Goal: Leave review/rating

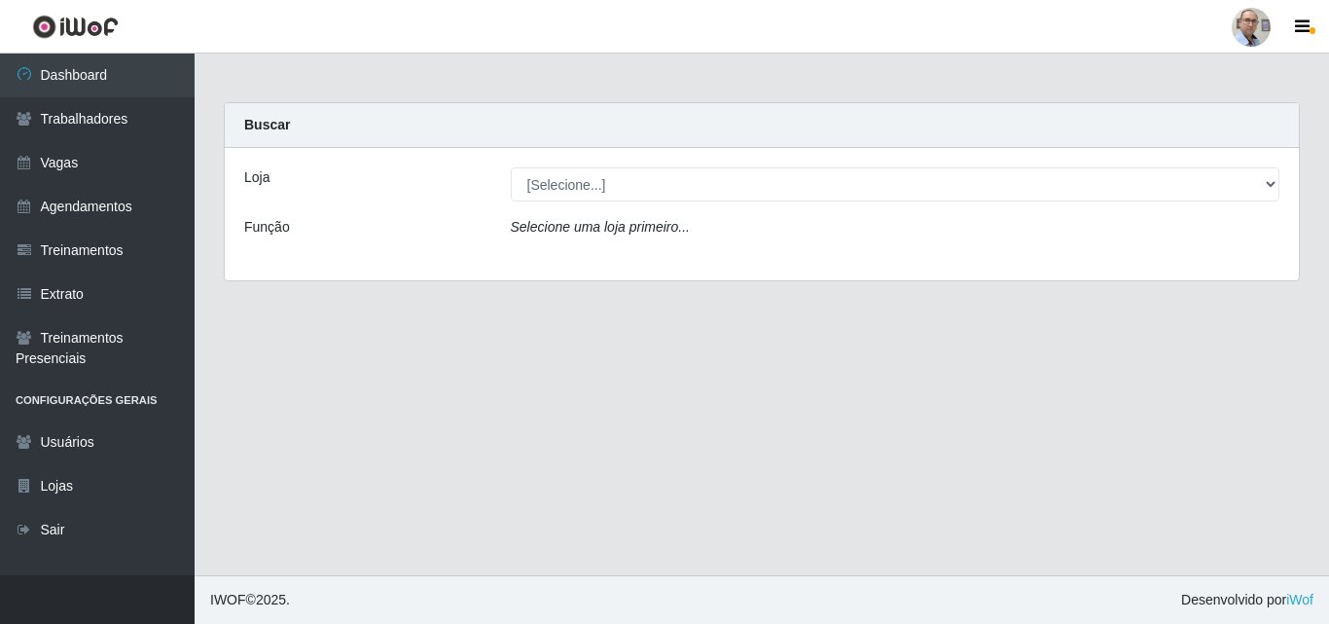
select select "251"
click at [511, 167] on select "[Selecione...] Mar Vermelho - Loja 04" at bounding box center [896, 184] width 770 height 34
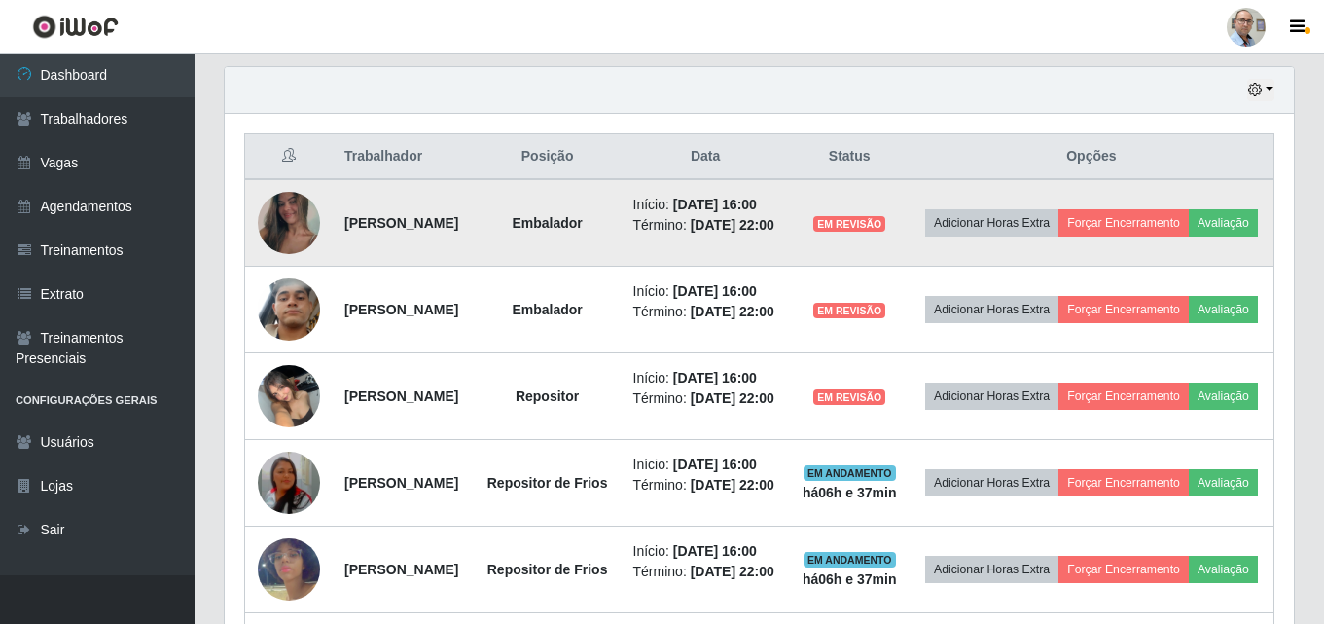
scroll to position [681, 0]
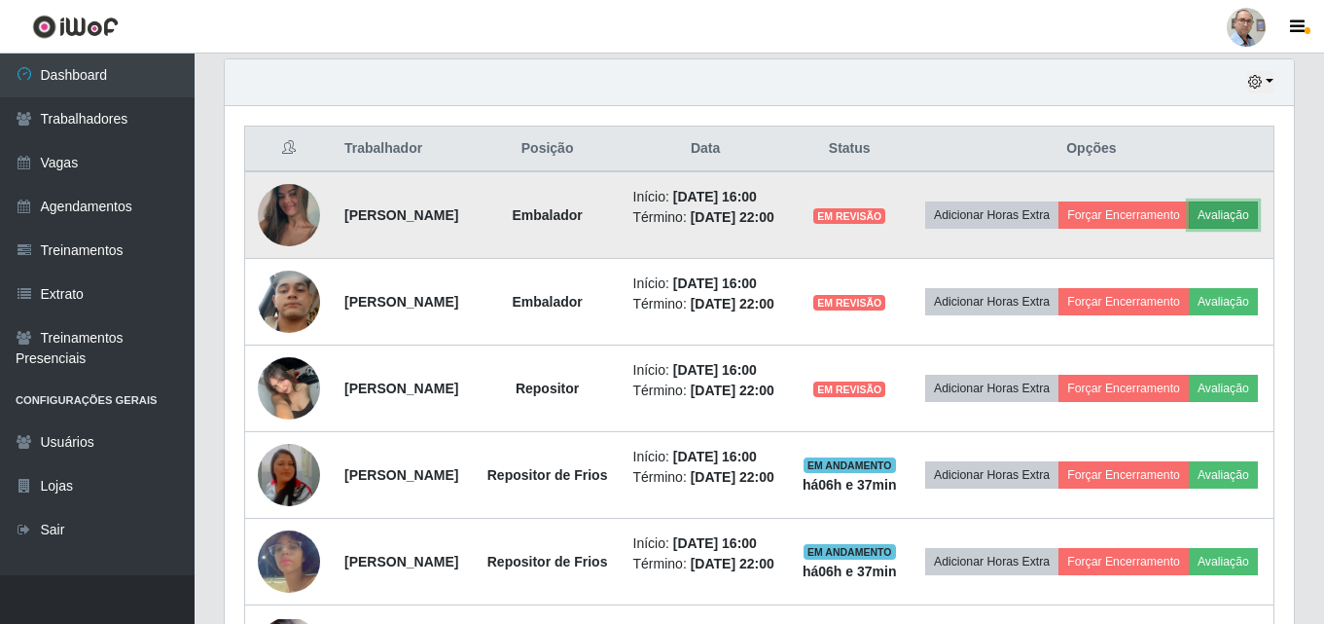
click at [1189, 229] on button "Avaliação" at bounding box center [1223, 214] width 69 height 27
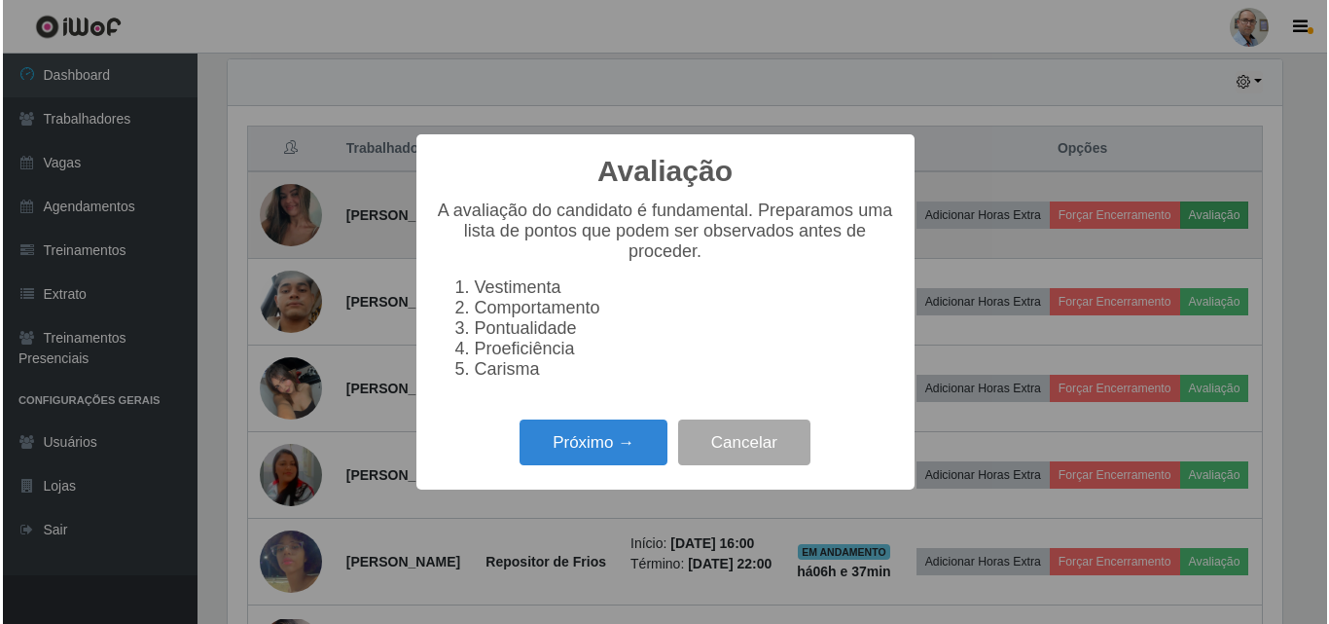
scroll to position [404, 1060]
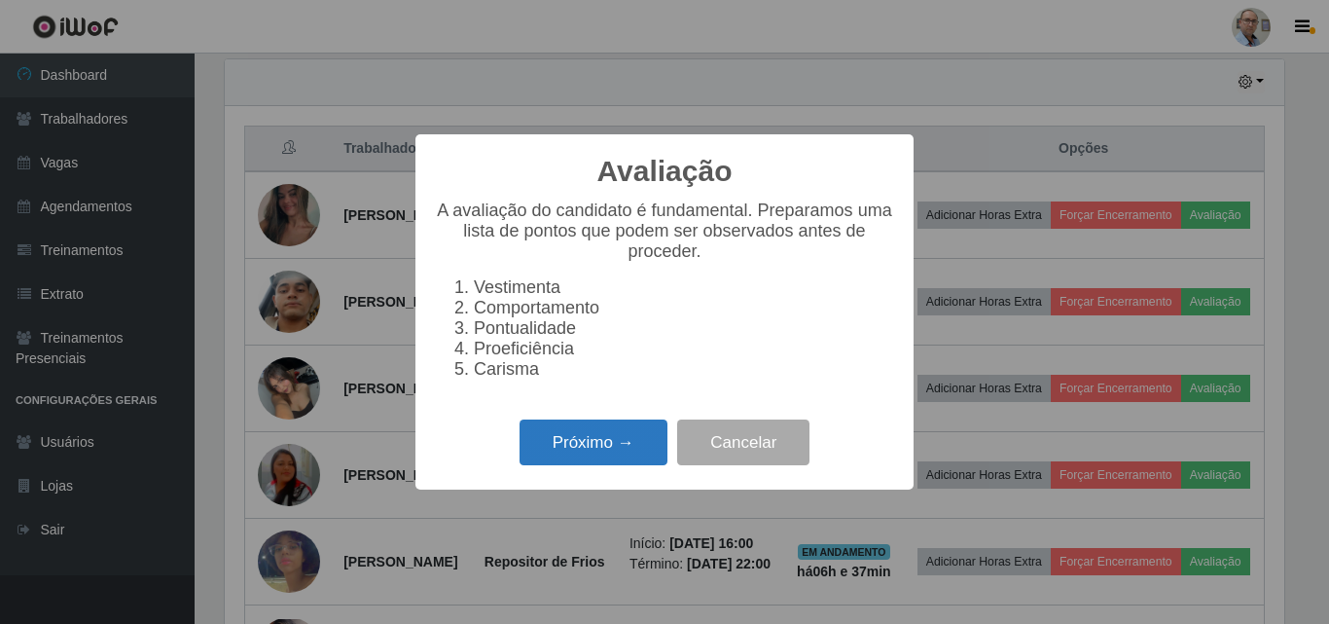
click at [550, 464] on button "Próximo →" at bounding box center [594, 442] width 148 height 46
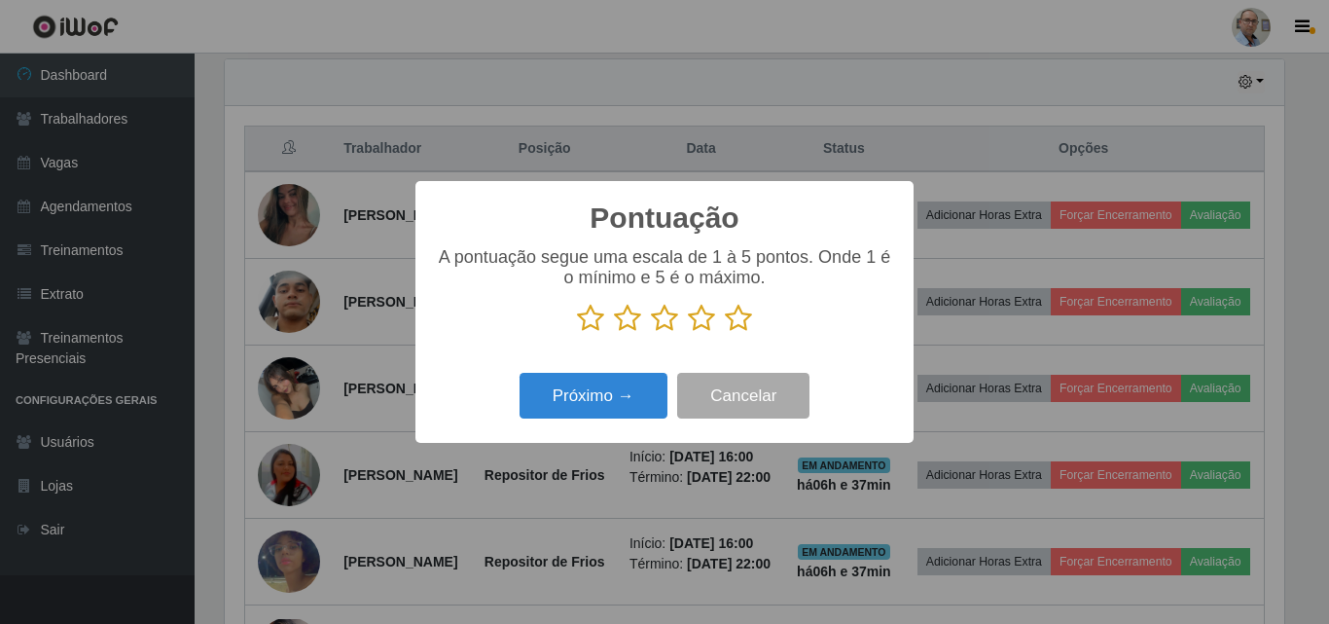
scroll to position [972702, 972046]
click at [742, 318] on icon at bounding box center [738, 318] width 27 height 29
click at [725, 333] on input "radio" at bounding box center [725, 333] width 0 height 0
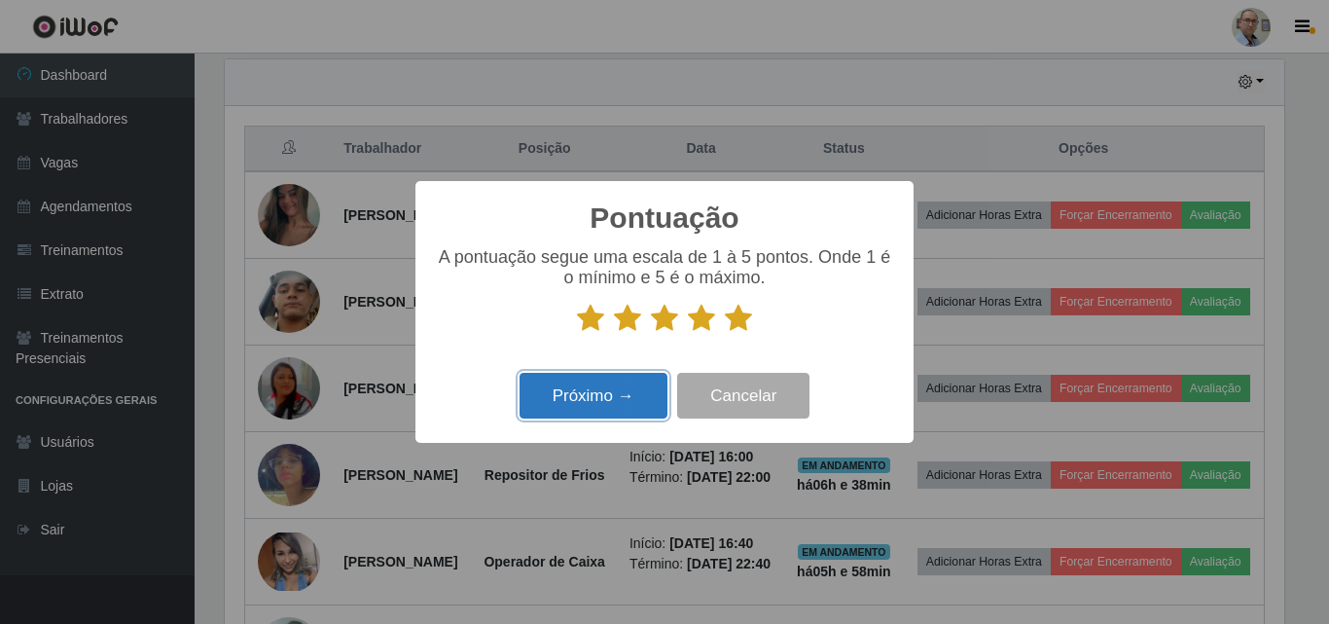
click at [597, 385] on button "Próximo →" at bounding box center [594, 396] width 148 height 46
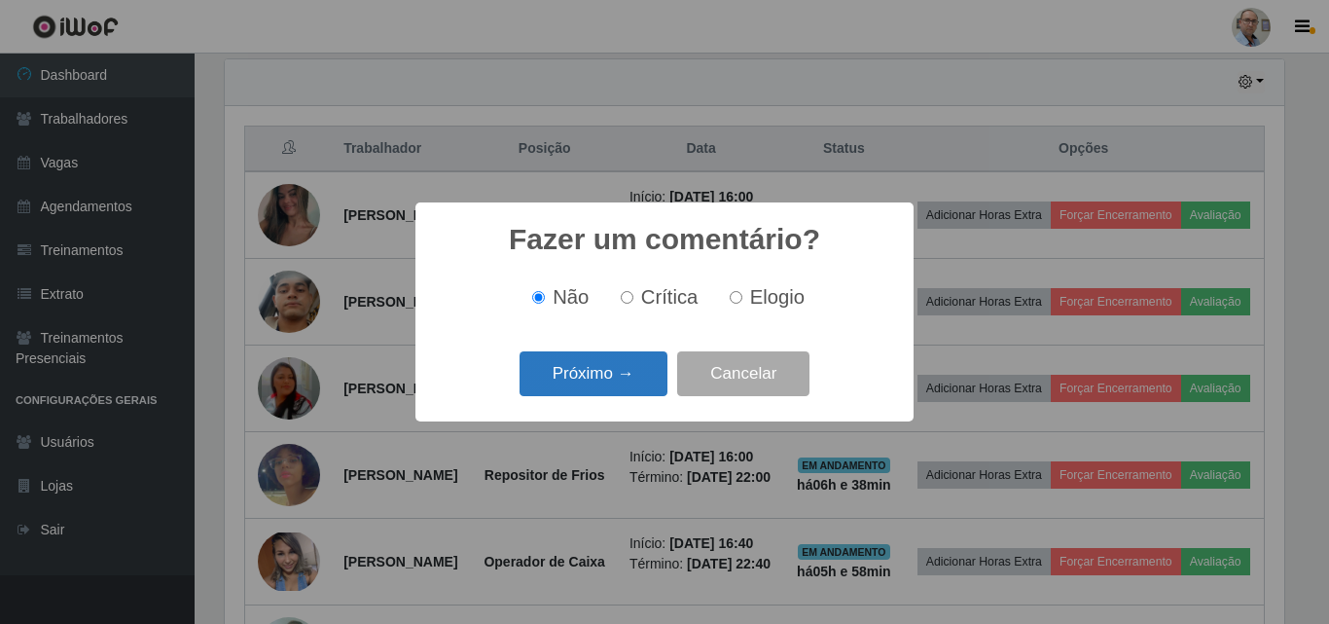
click at [600, 374] on button "Próximo →" at bounding box center [594, 374] width 148 height 46
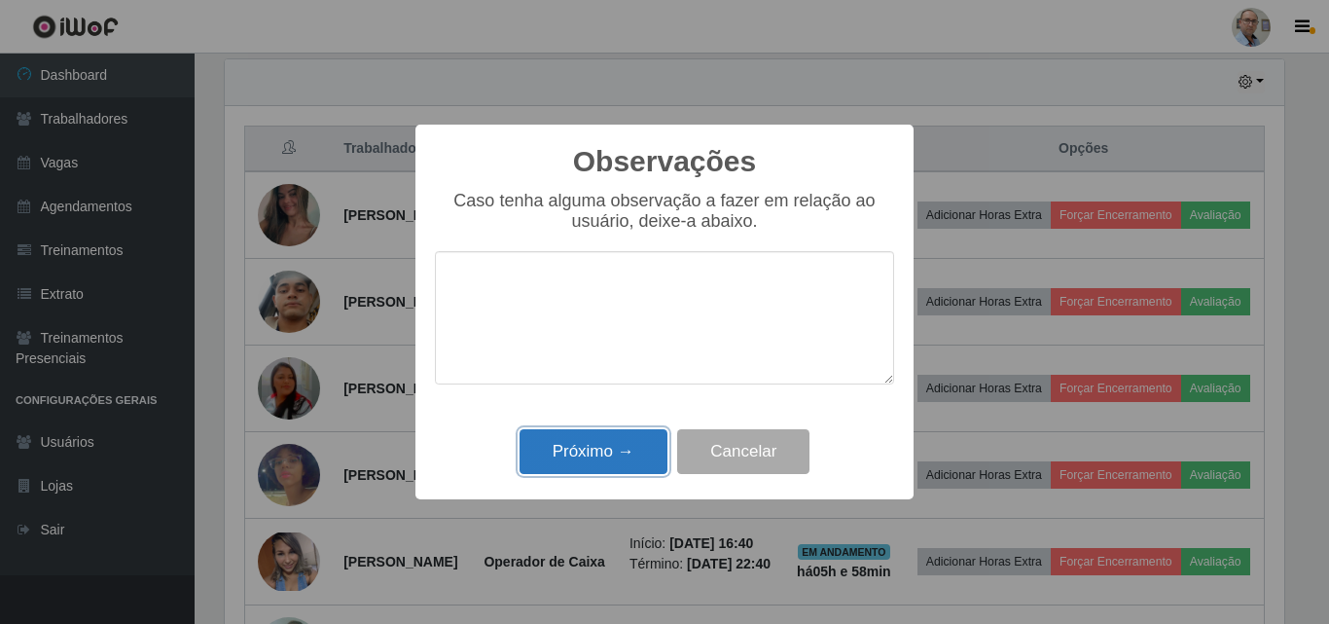
click at [592, 444] on button "Próximo →" at bounding box center [594, 452] width 148 height 46
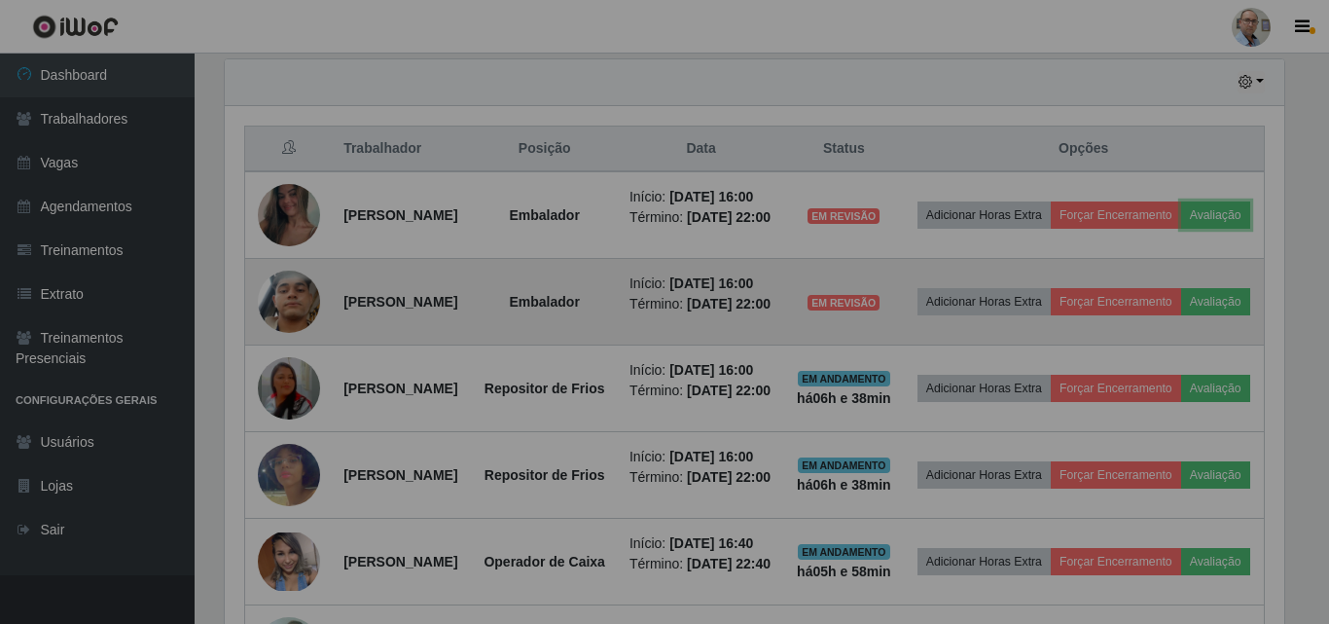
scroll to position [404, 1069]
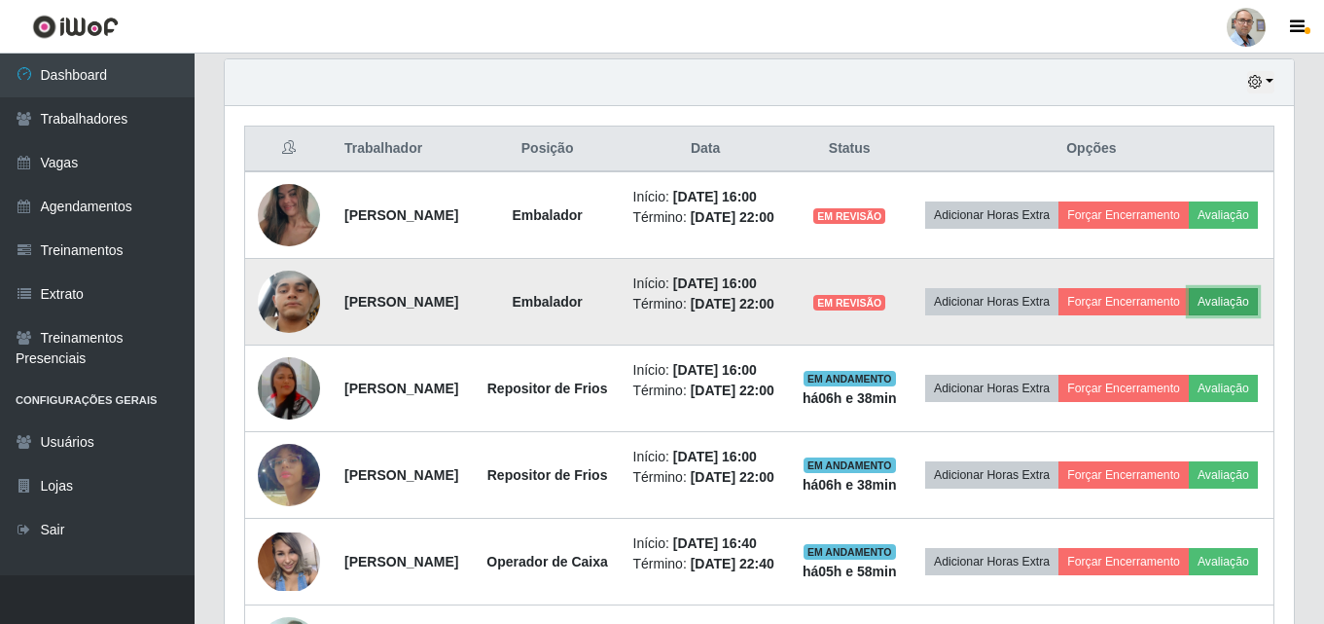
click at [1189, 315] on button "Avaliação" at bounding box center [1223, 301] width 69 height 27
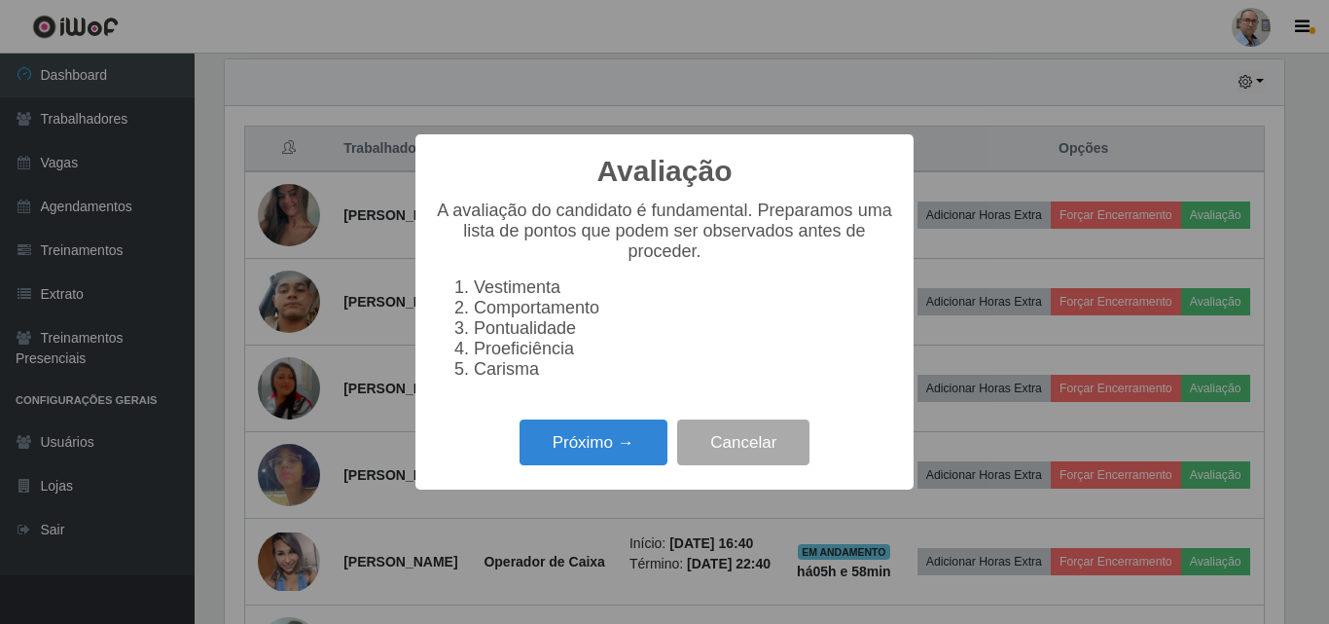
scroll to position [404, 1060]
click at [552, 461] on button "Próximo →" at bounding box center [594, 442] width 148 height 46
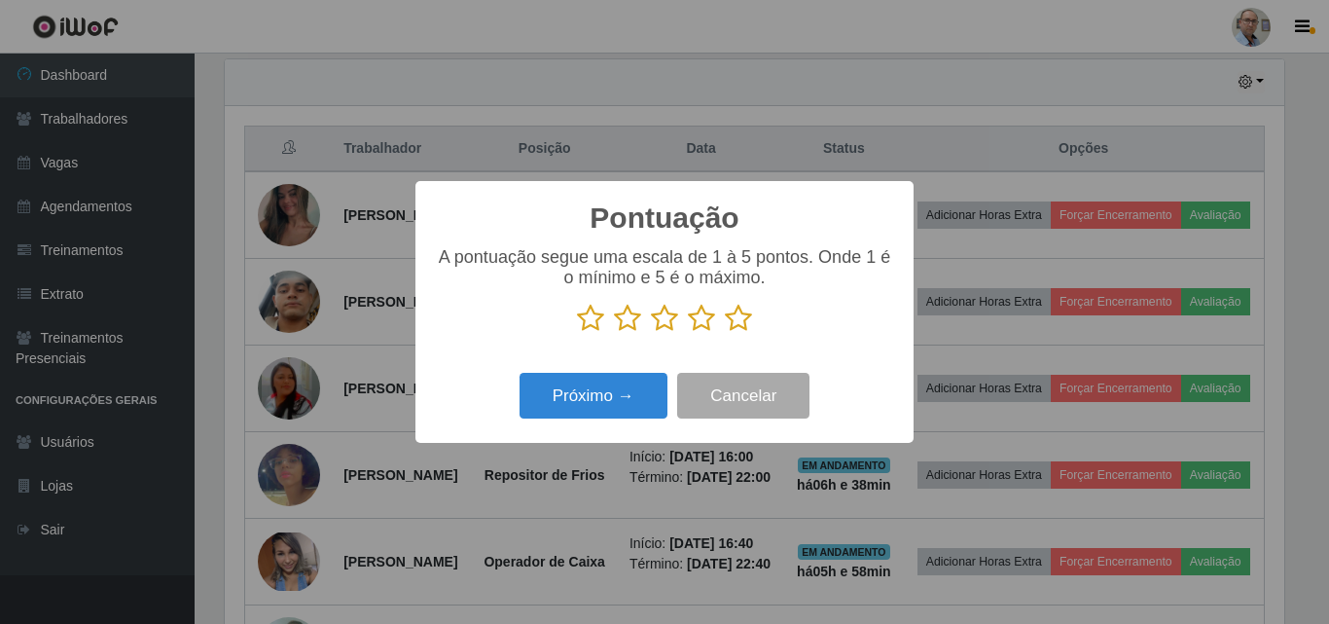
click at [737, 320] on icon at bounding box center [738, 318] width 27 height 29
click at [725, 333] on input "radio" at bounding box center [725, 333] width 0 height 0
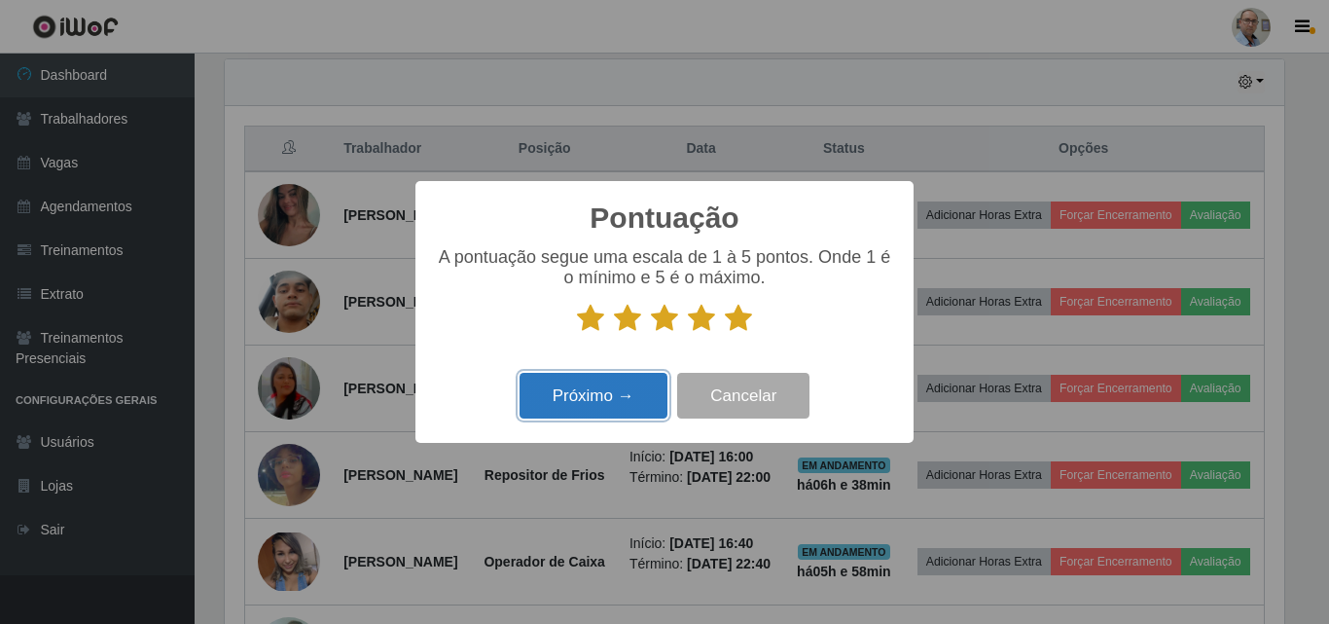
click at [583, 384] on button "Próximo →" at bounding box center [594, 396] width 148 height 46
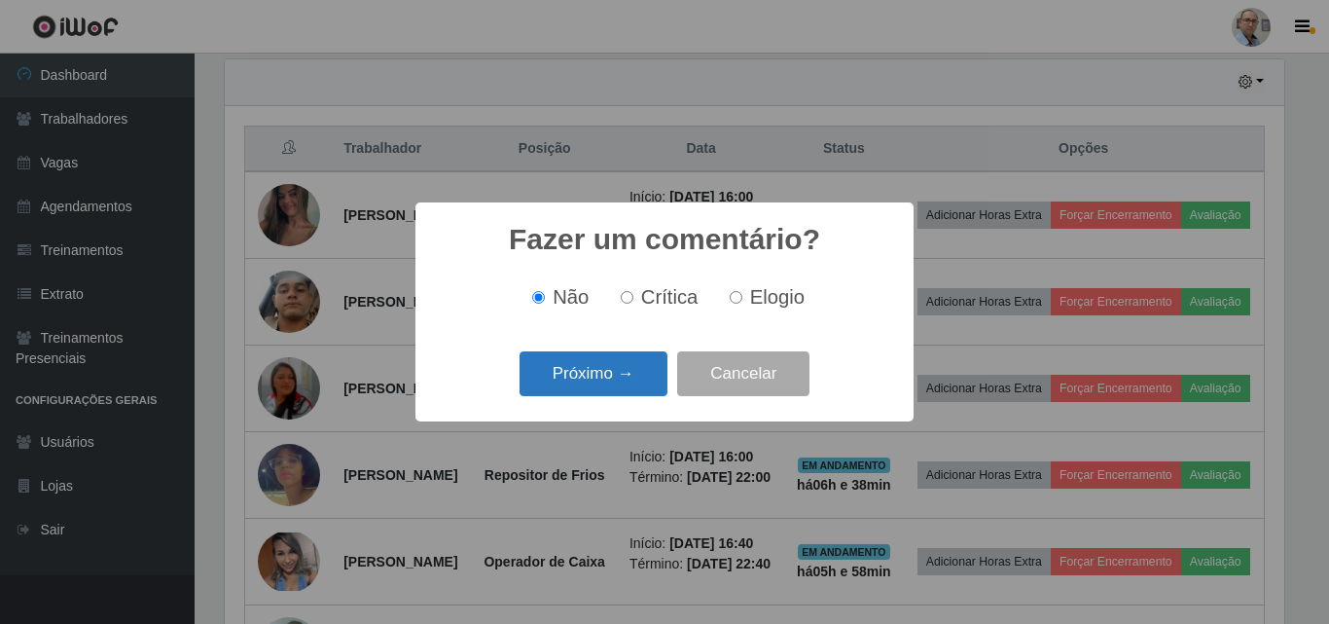
click at [580, 375] on button "Próximo →" at bounding box center [594, 374] width 148 height 46
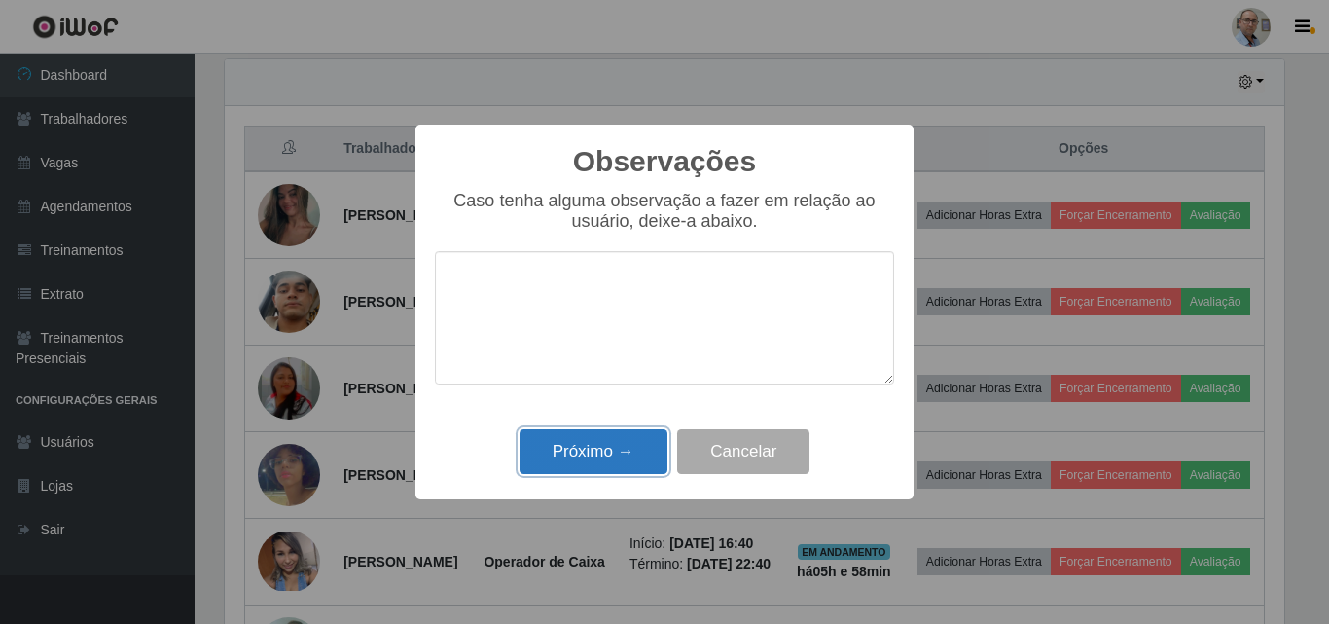
click at [568, 460] on button "Próximo →" at bounding box center [594, 452] width 148 height 46
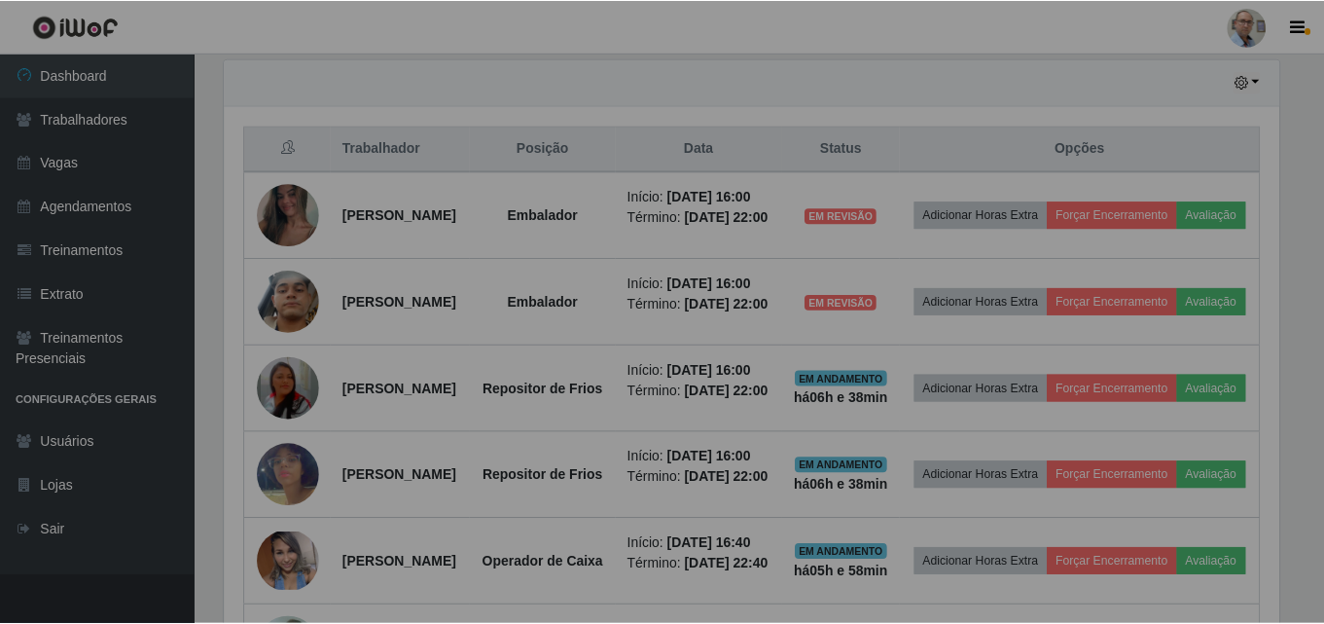
scroll to position [404, 1069]
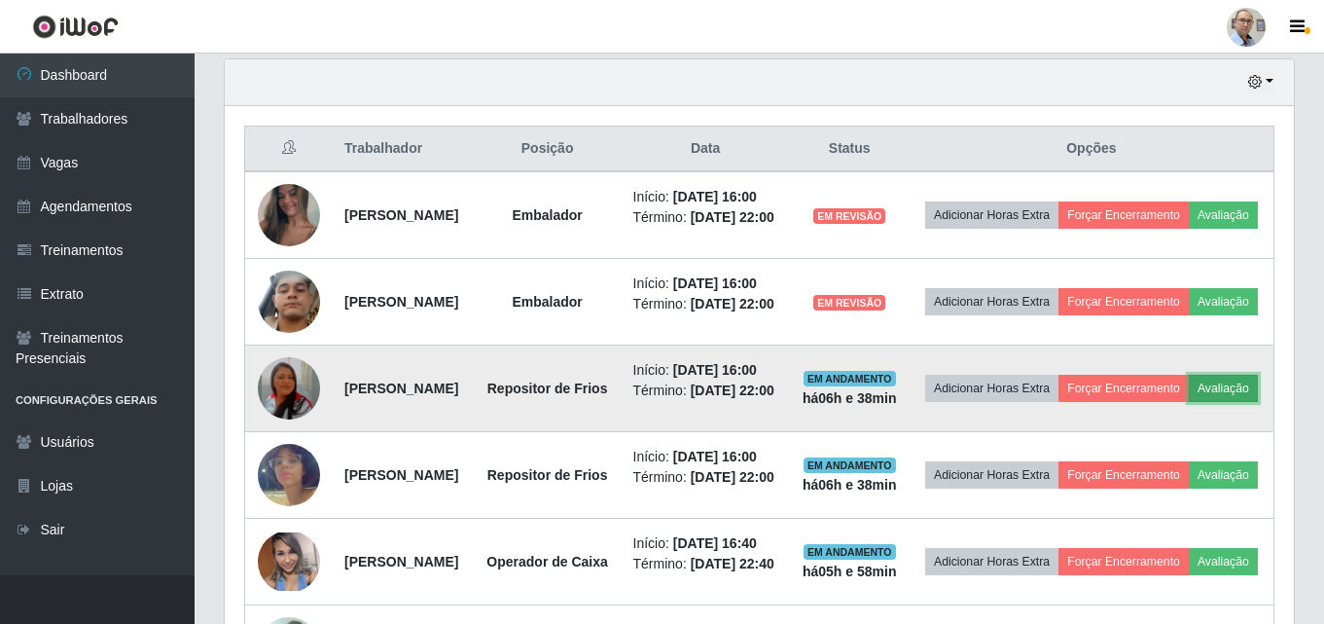
click at [1189, 402] on button "Avaliação" at bounding box center [1223, 388] width 69 height 27
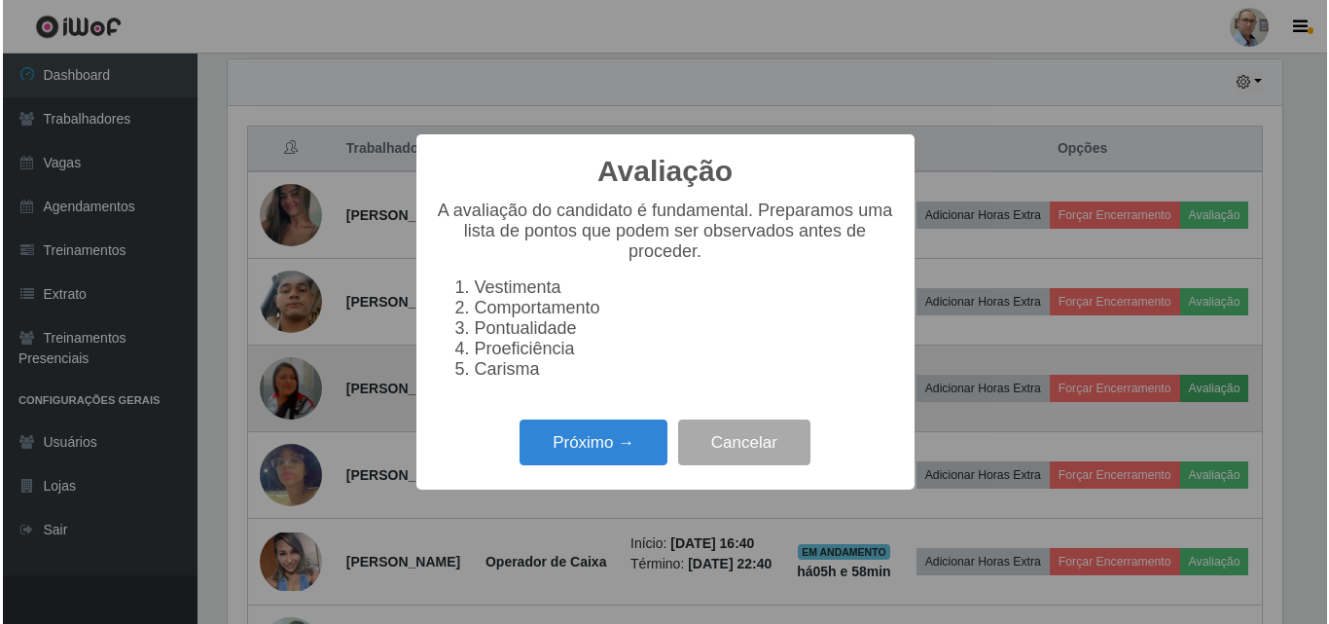
scroll to position [404, 1060]
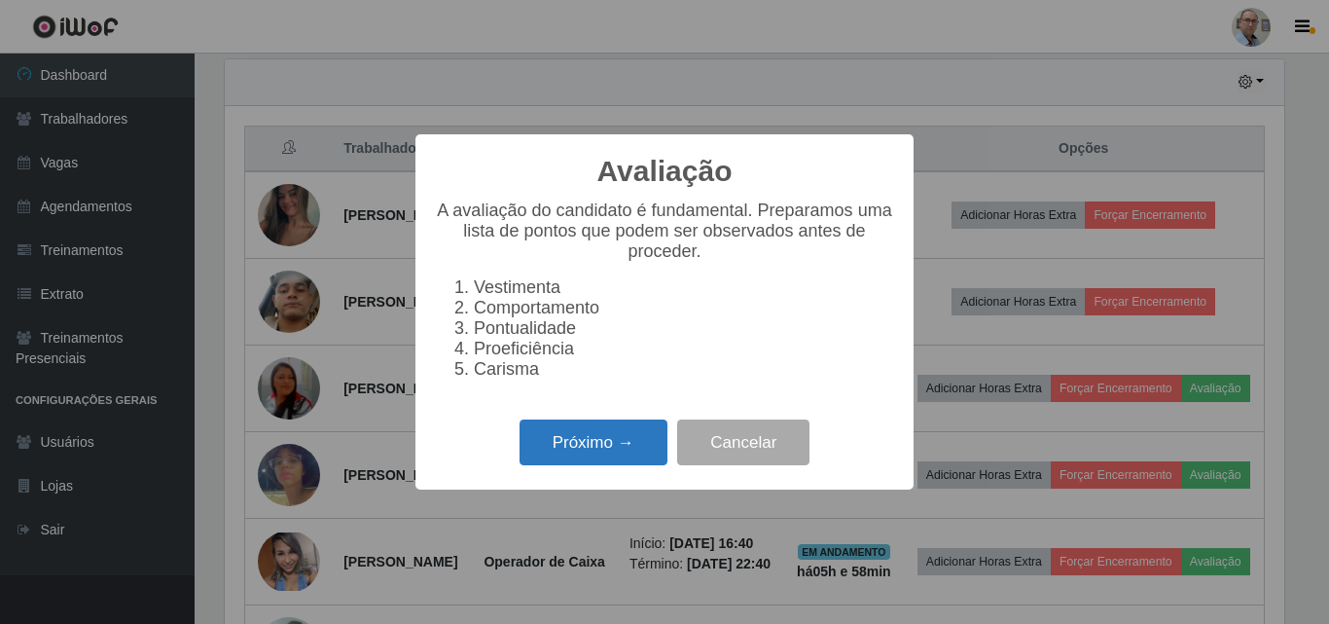
click at [561, 452] on button "Próximo →" at bounding box center [594, 442] width 148 height 46
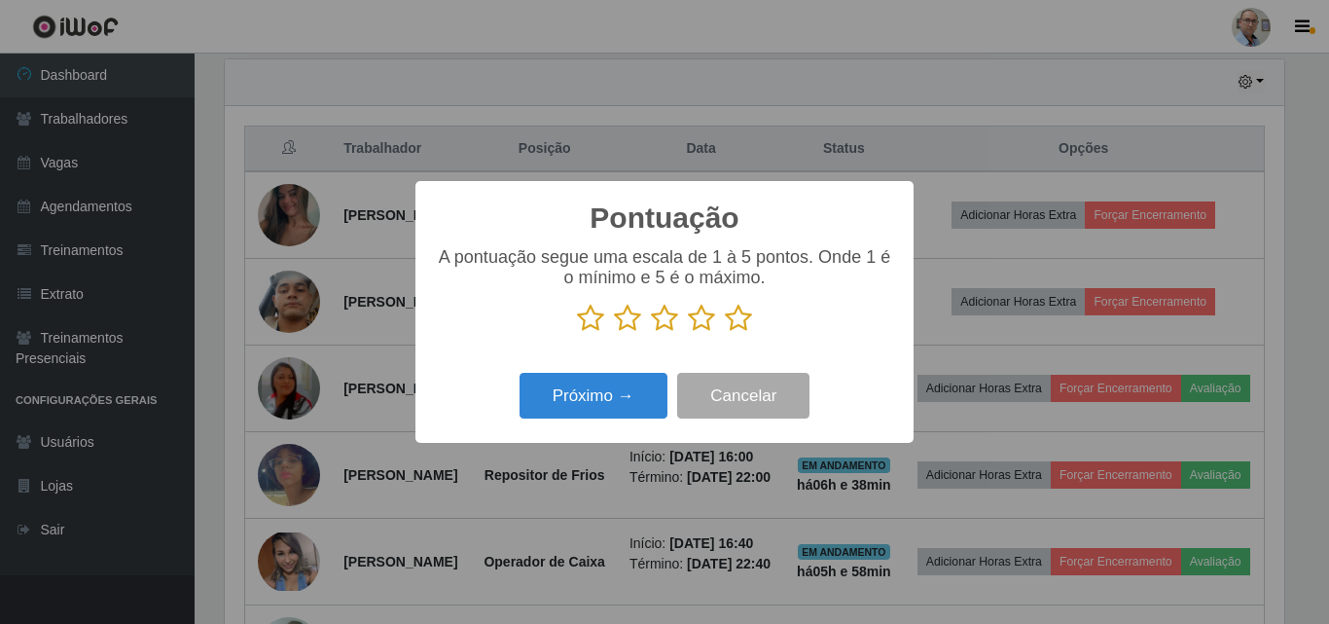
scroll to position [972702, 972046]
click at [736, 319] on icon at bounding box center [738, 318] width 27 height 29
click at [725, 333] on input "radio" at bounding box center [725, 333] width 0 height 0
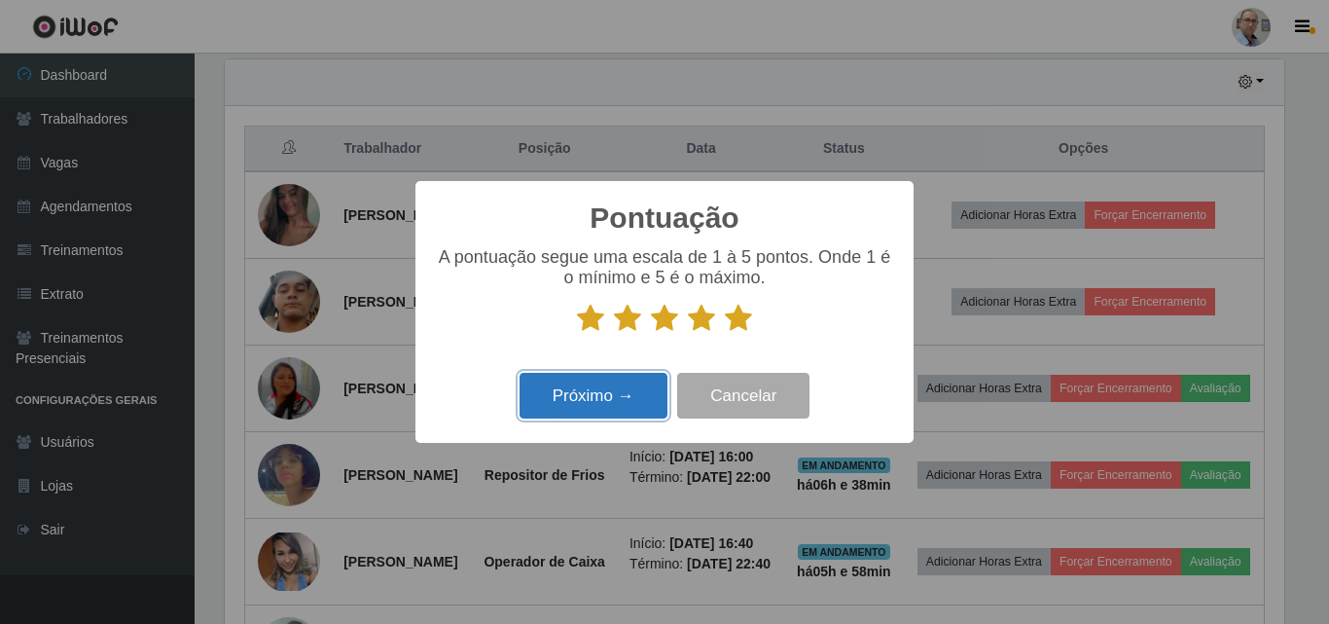
click at [587, 389] on button "Próximo →" at bounding box center [594, 396] width 148 height 46
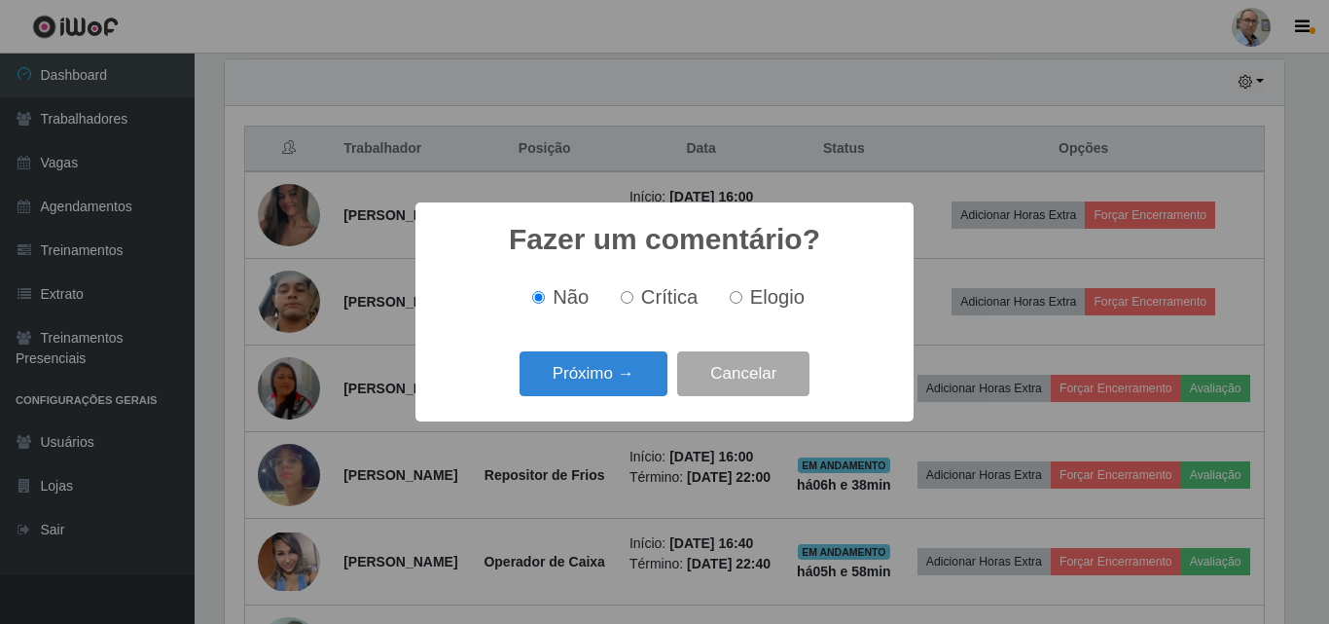
click at [587, 389] on button "Próximo →" at bounding box center [594, 374] width 148 height 46
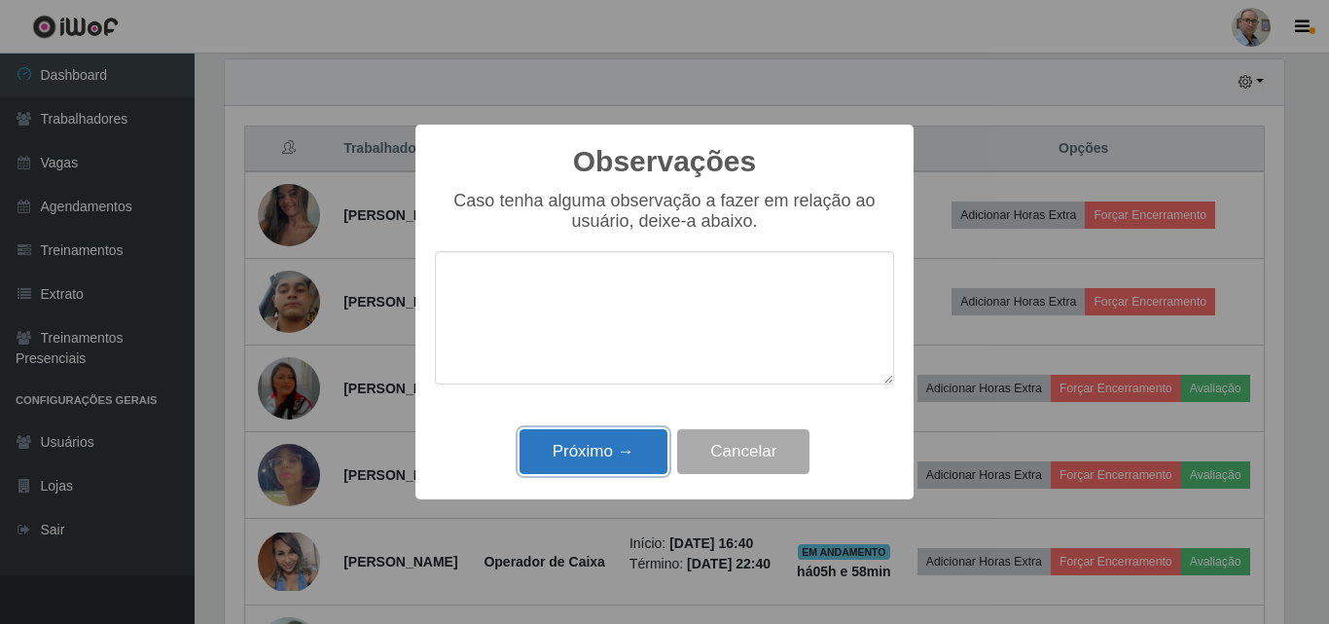
click at [590, 448] on button "Próximo →" at bounding box center [594, 452] width 148 height 46
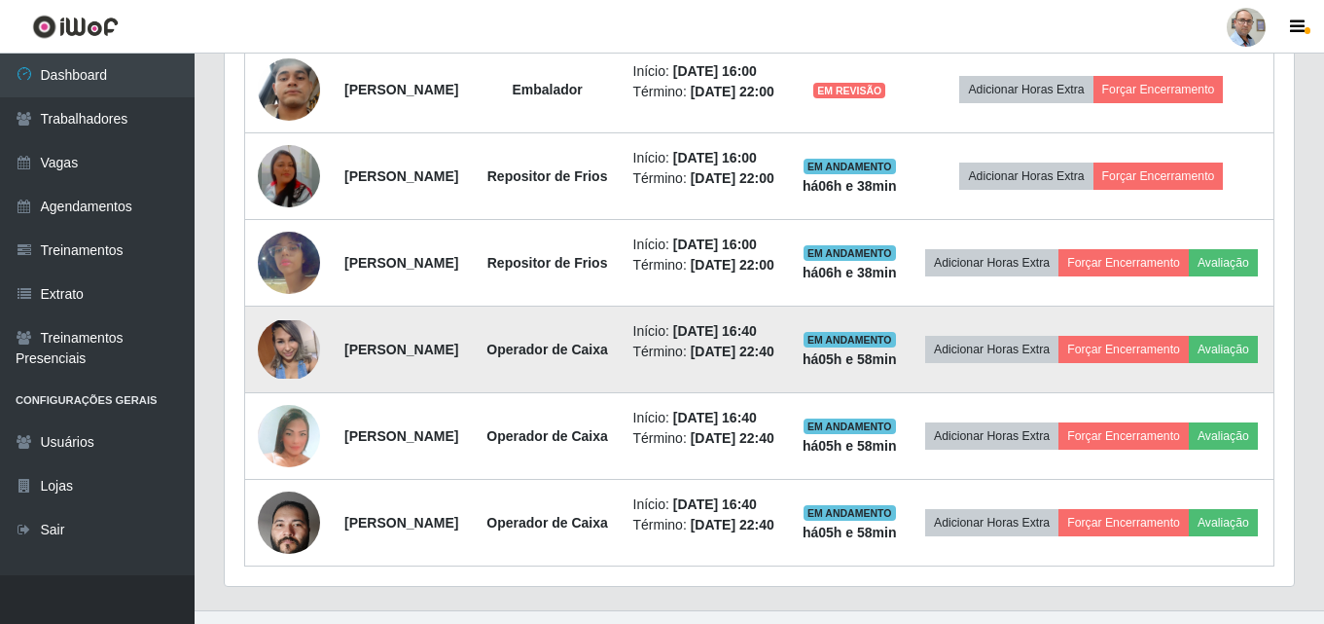
scroll to position [973, 0]
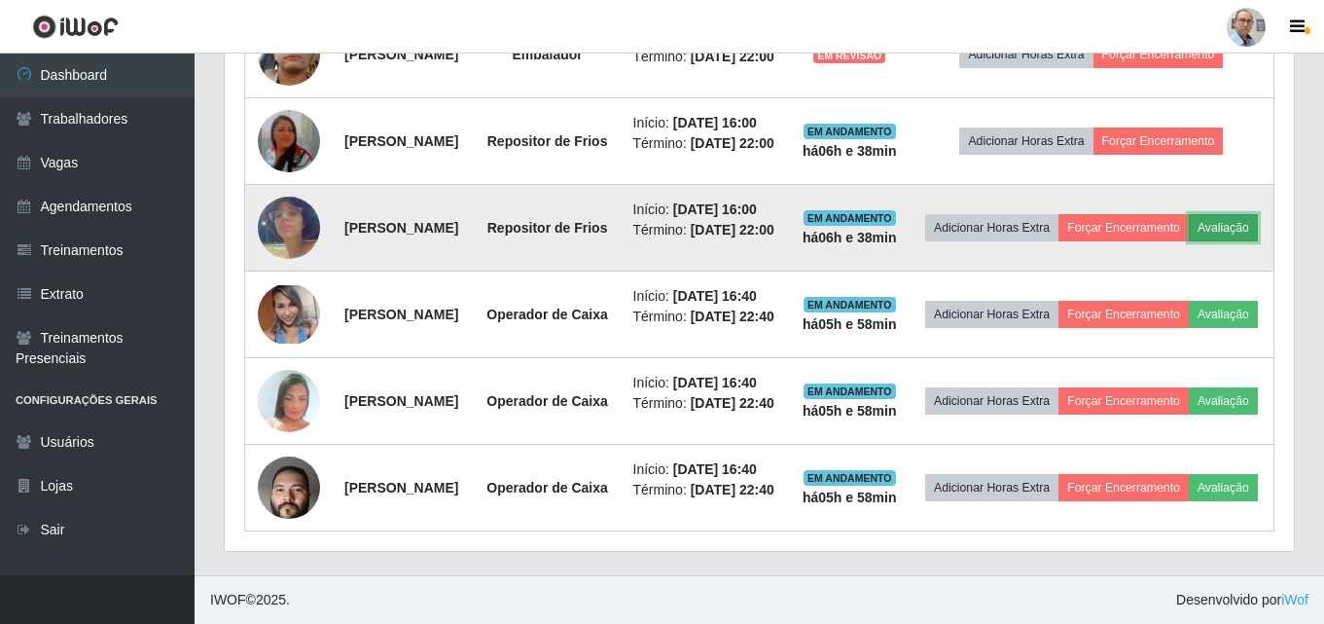
click at [1189, 241] on button "Avaliação" at bounding box center [1223, 227] width 69 height 27
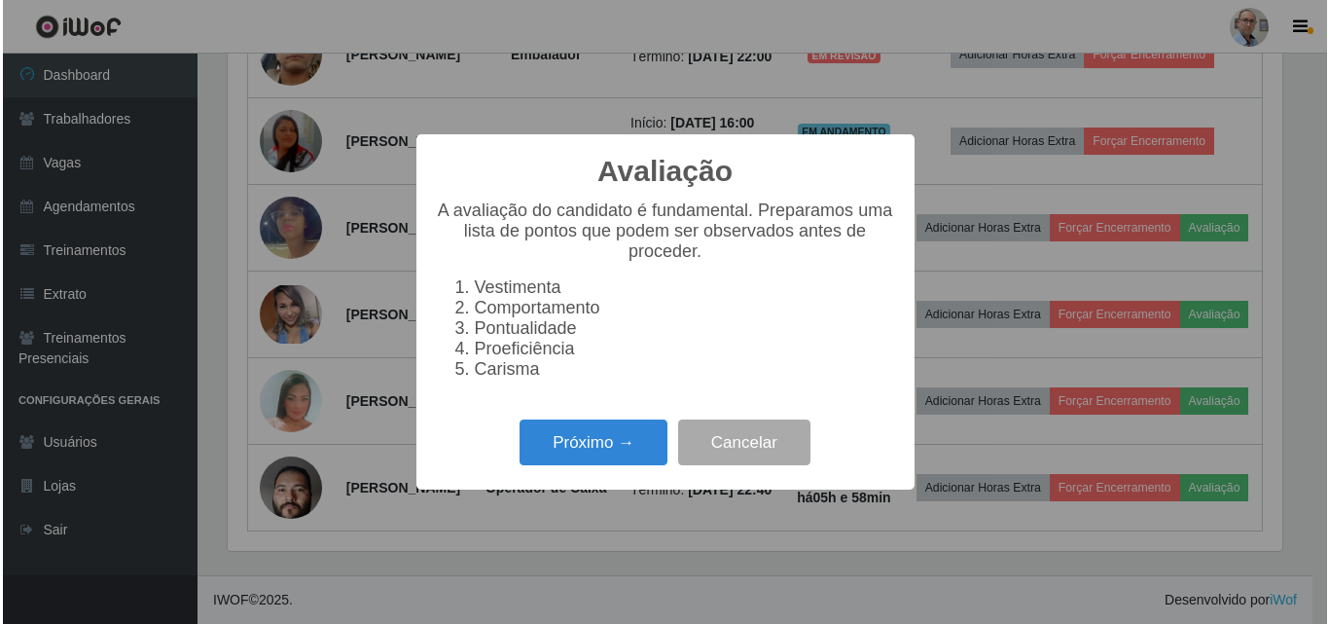
scroll to position [404, 1060]
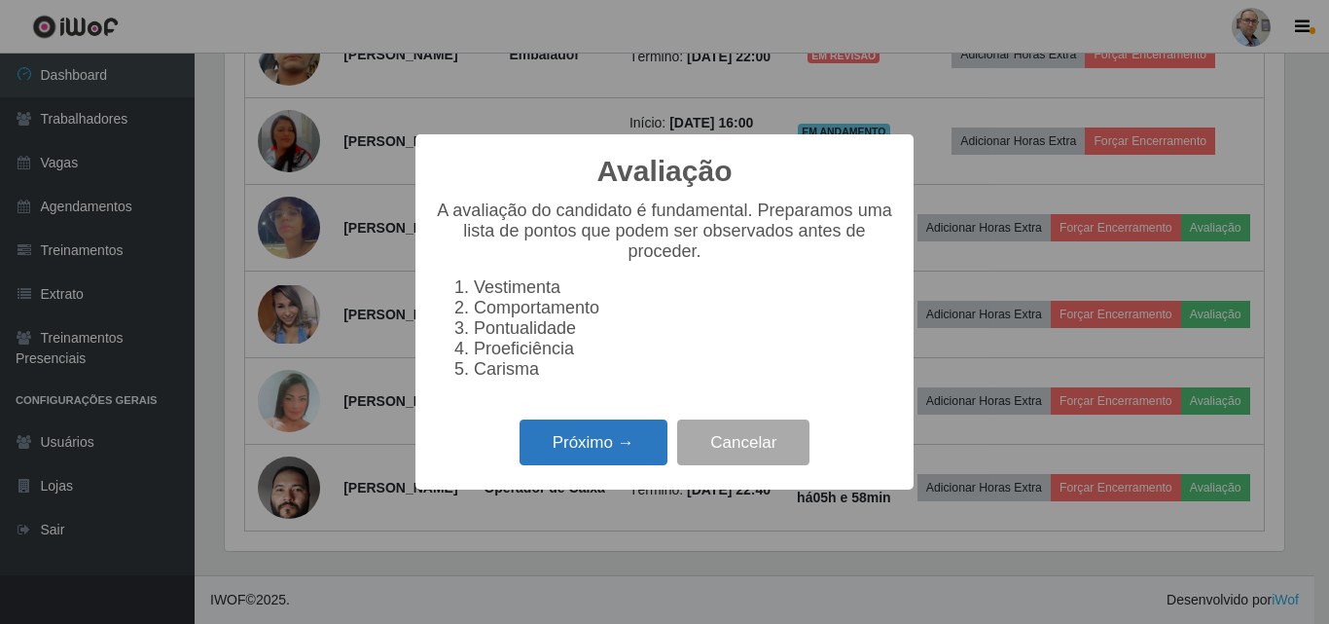
click at [593, 444] on button "Próximo →" at bounding box center [594, 442] width 148 height 46
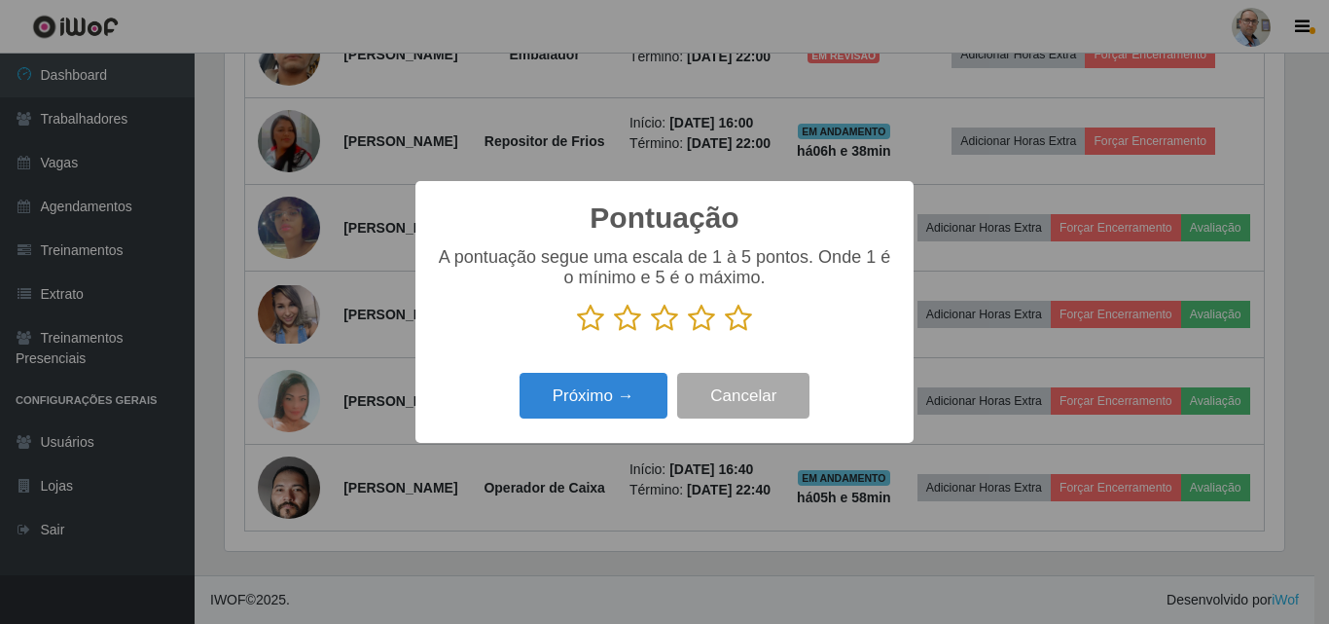
click at [734, 318] on icon at bounding box center [738, 318] width 27 height 29
click at [725, 333] on input "radio" at bounding box center [725, 333] width 0 height 0
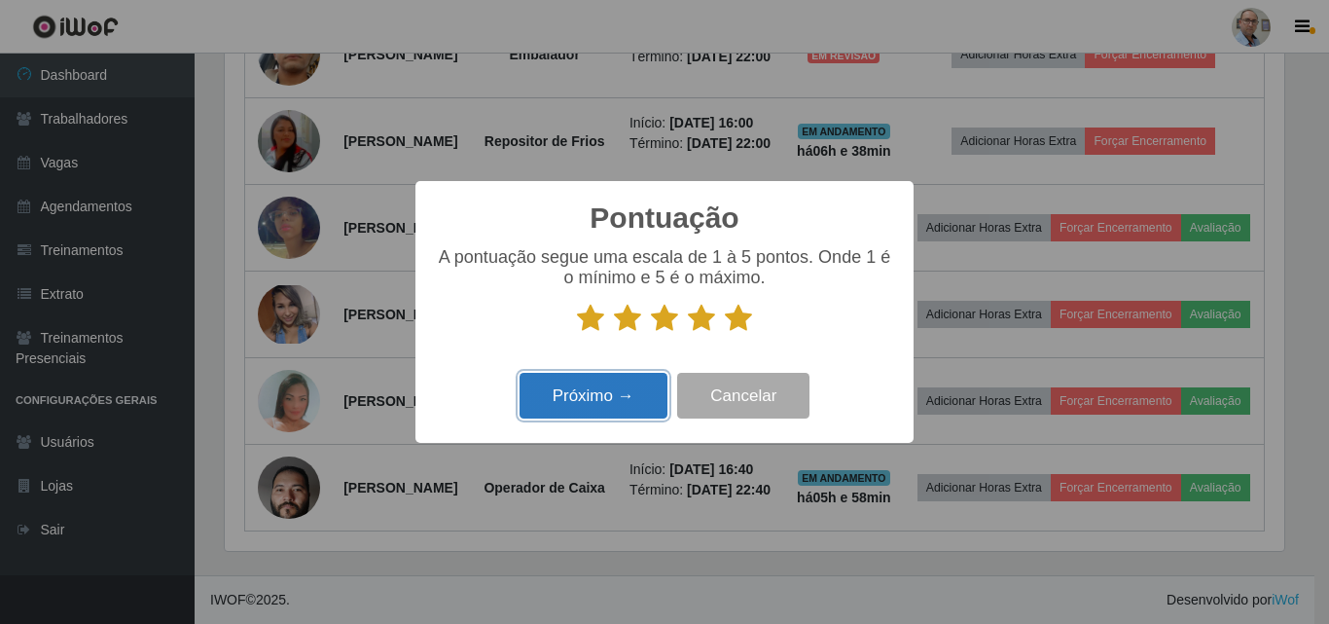
click at [583, 418] on button "Próximo →" at bounding box center [594, 396] width 148 height 46
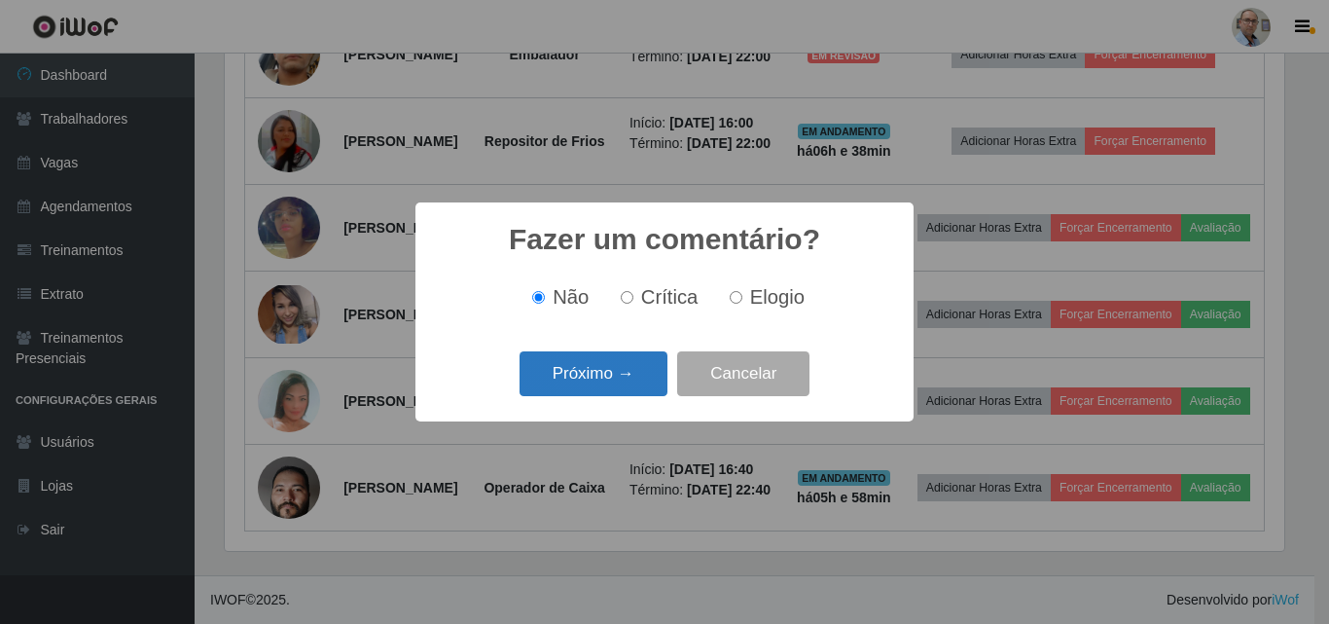
click at [581, 379] on button "Próximo →" at bounding box center [594, 374] width 148 height 46
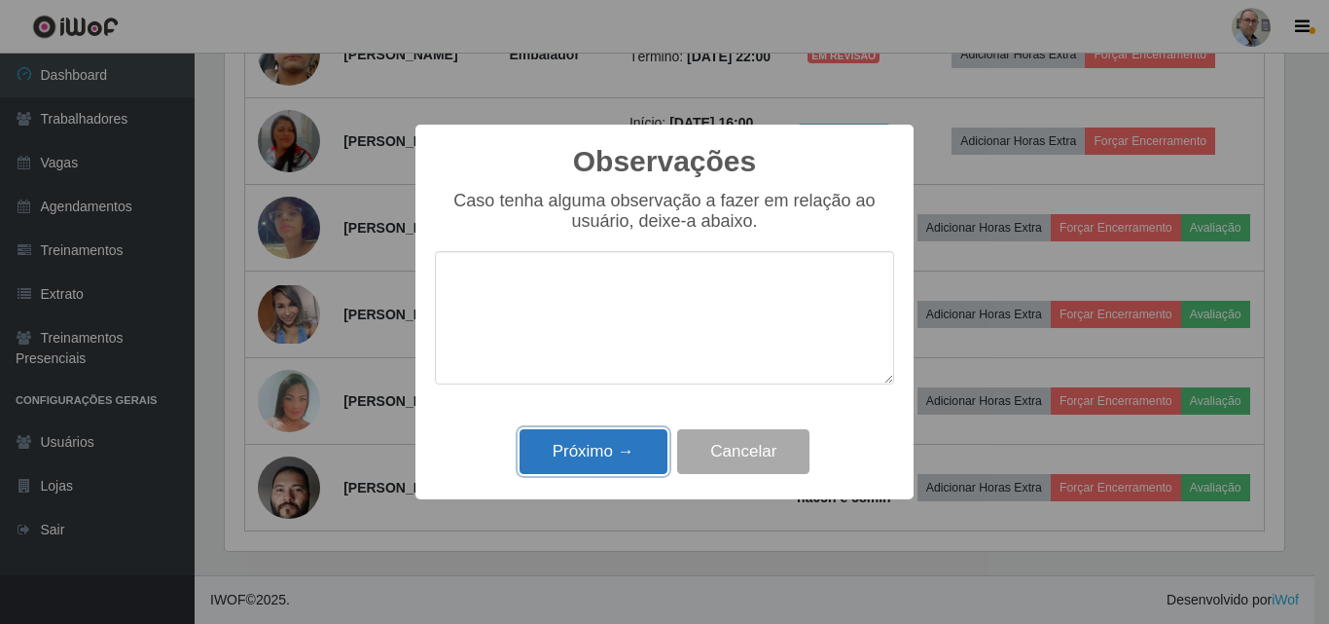
click at [582, 436] on button "Próximo →" at bounding box center [594, 452] width 148 height 46
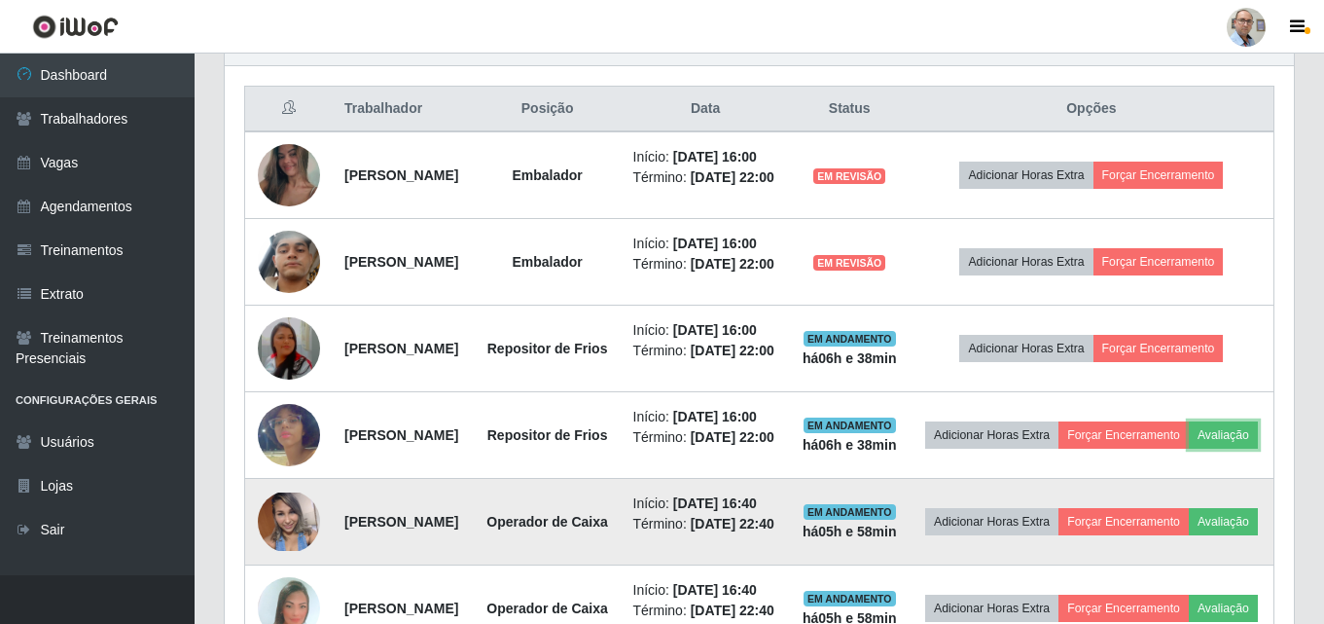
scroll to position [687, 0]
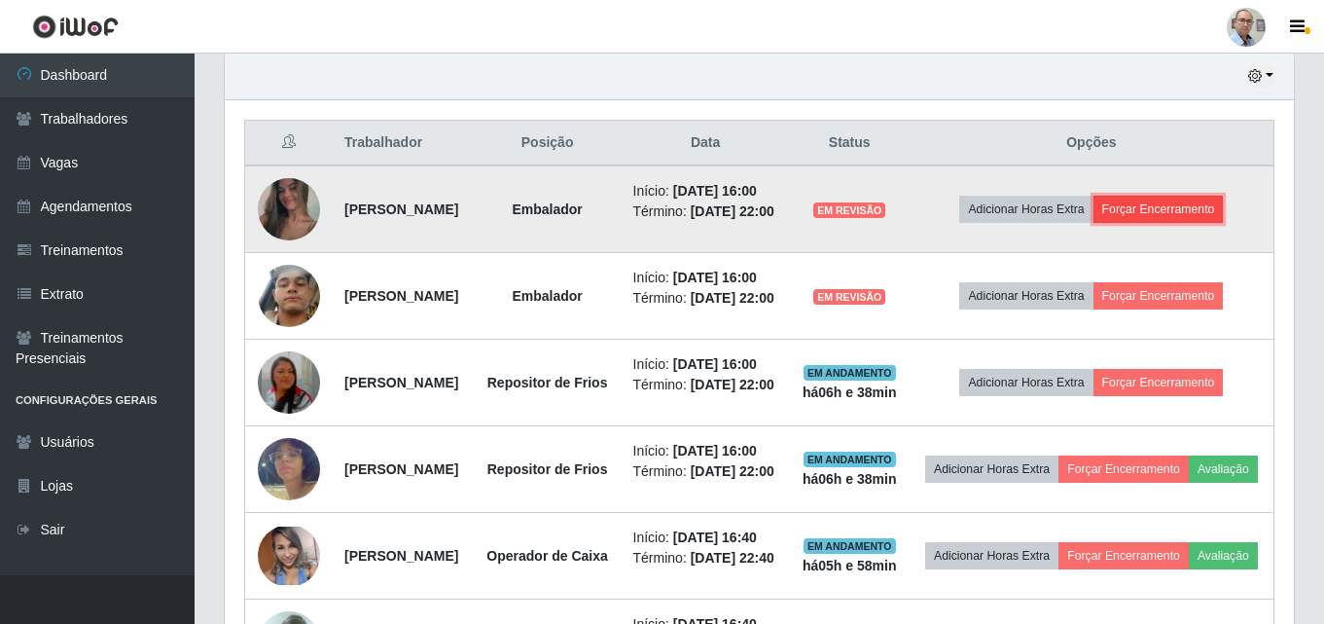
click at [1199, 223] on button "Forçar Encerramento" at bounding box center [1159, 209] width 130 height 27
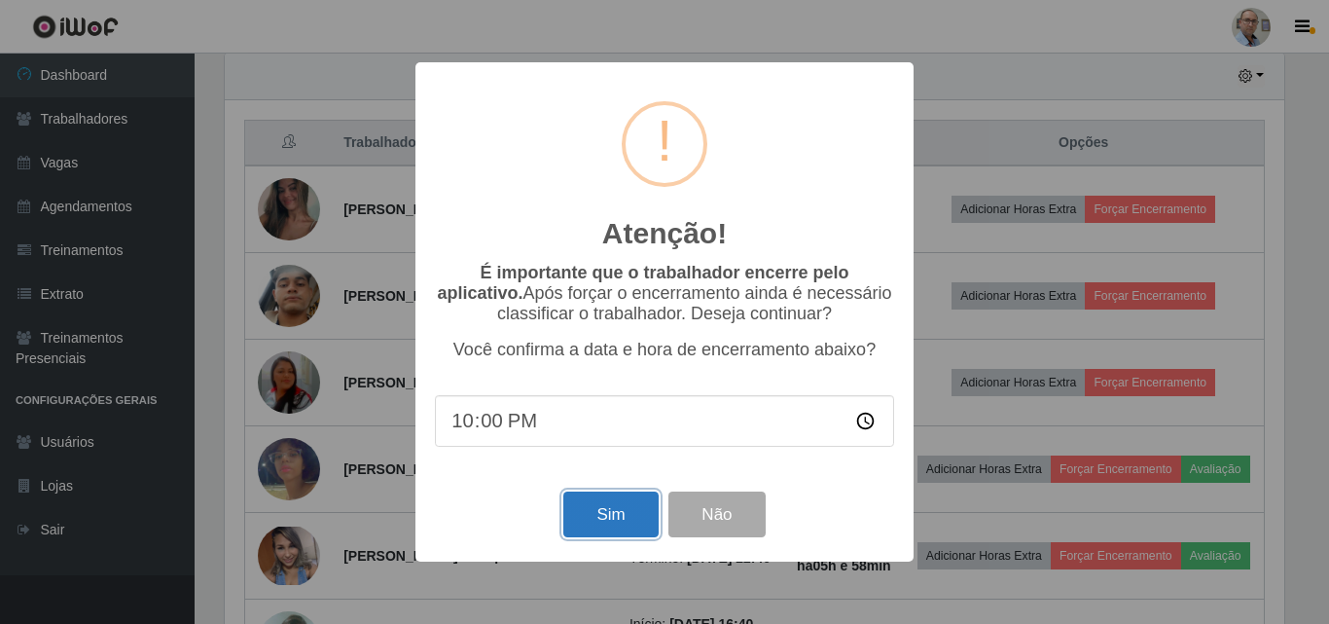
click at [596, 509] on button "Sim" at bounding box center [610, 514] width 94 height 46
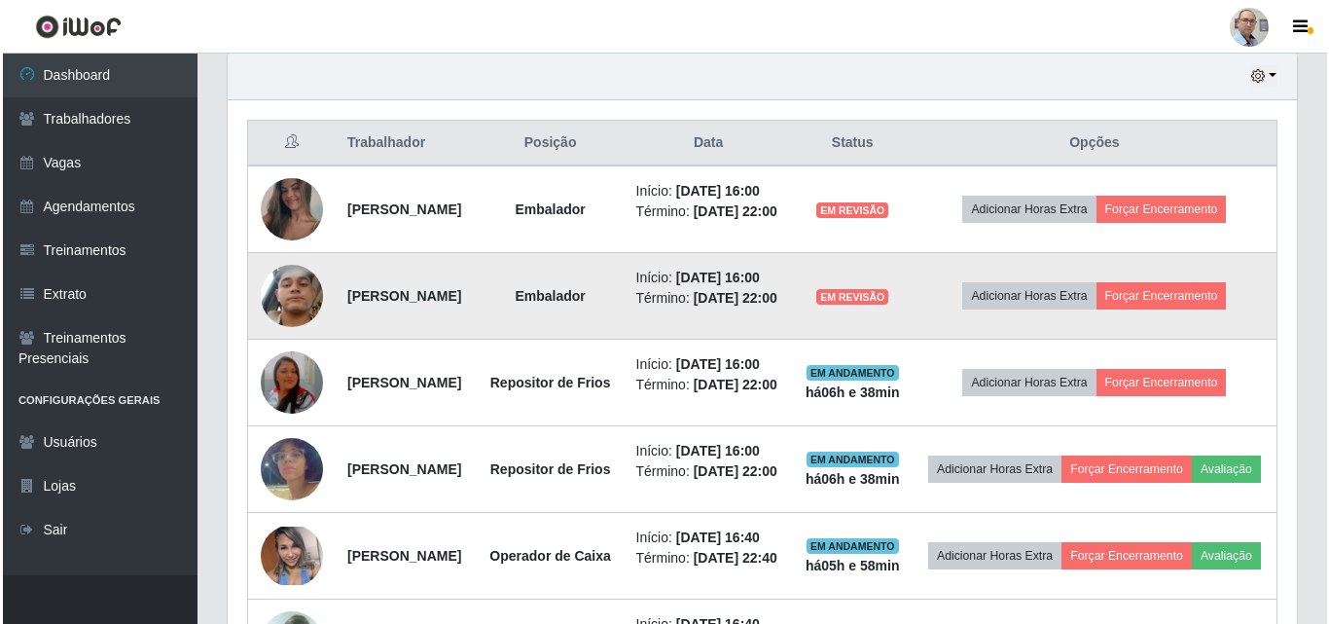
scroll to position [0, 0]
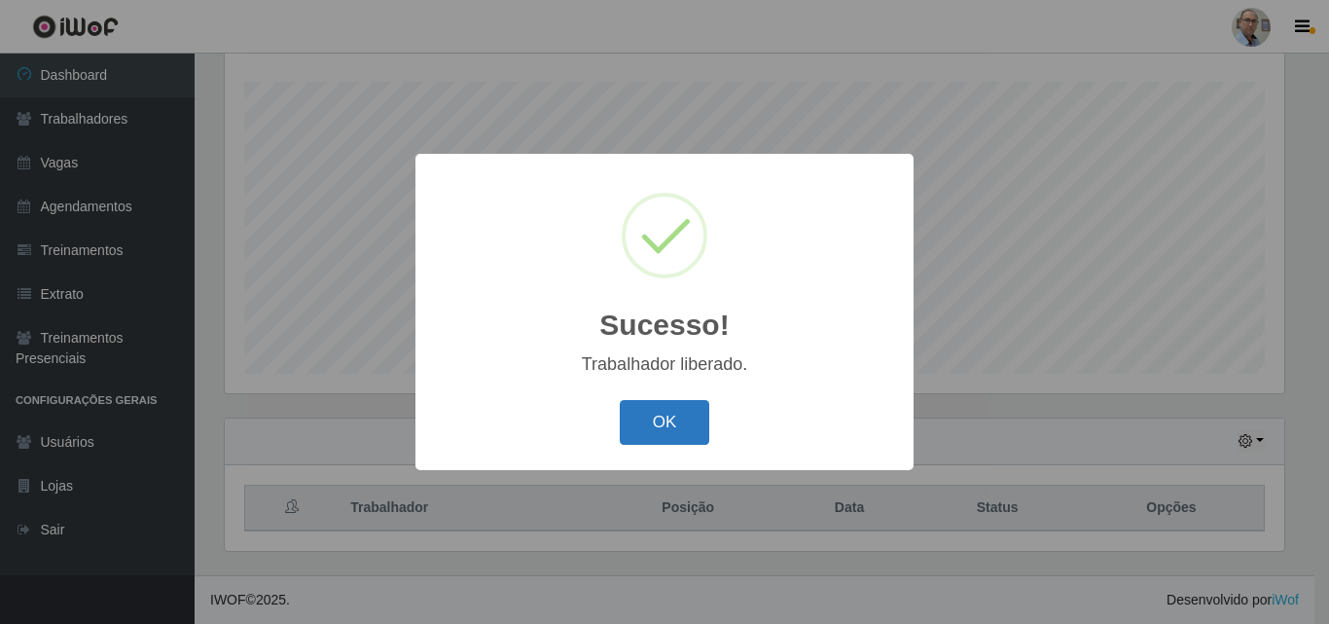
click at [665, 405] on button "OK" at bounding box center [665, 423] width 90 height 46
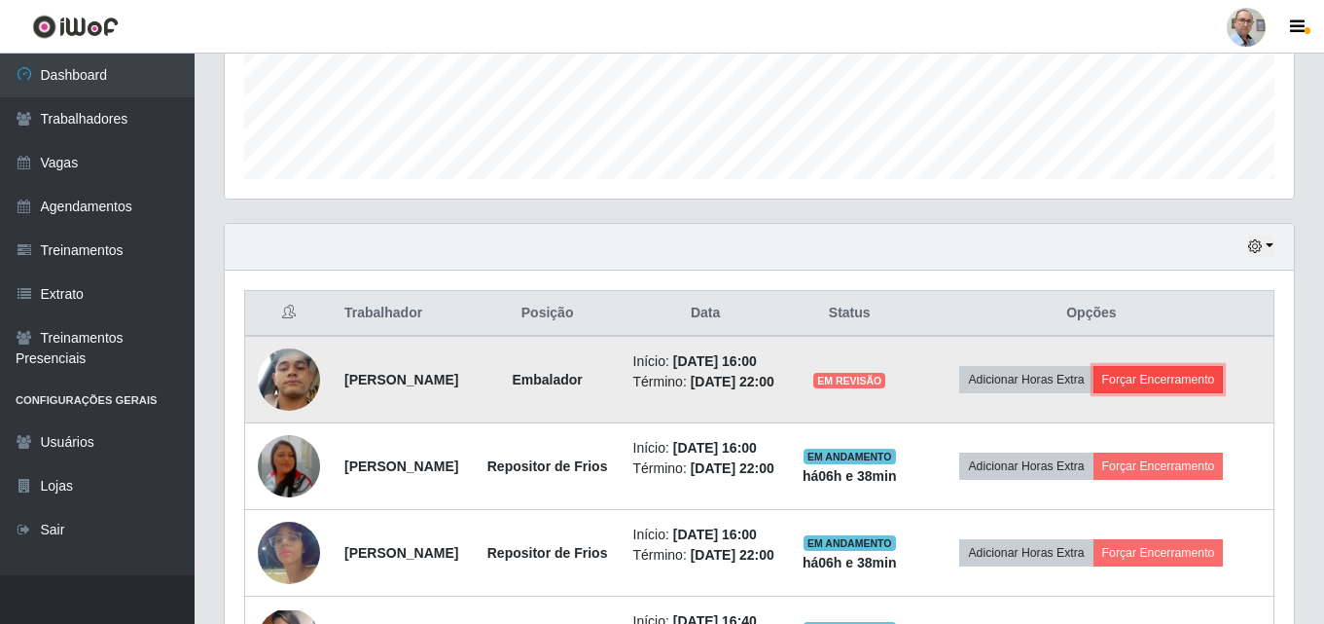
click at [1214, 388] on button "Forçar Encerramento" at bounding box center [1159, 379] width 130 height 27
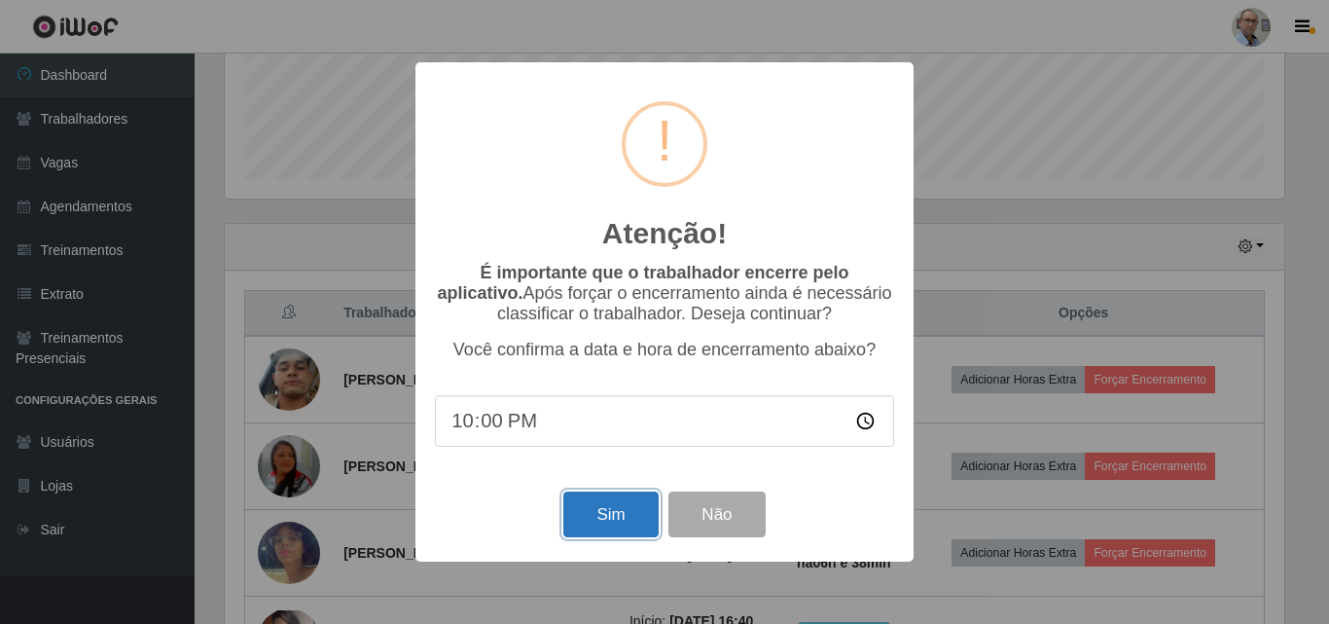
click at [619, 505] on button "Sim" at bounding box center [610, 514] width 94 height 46
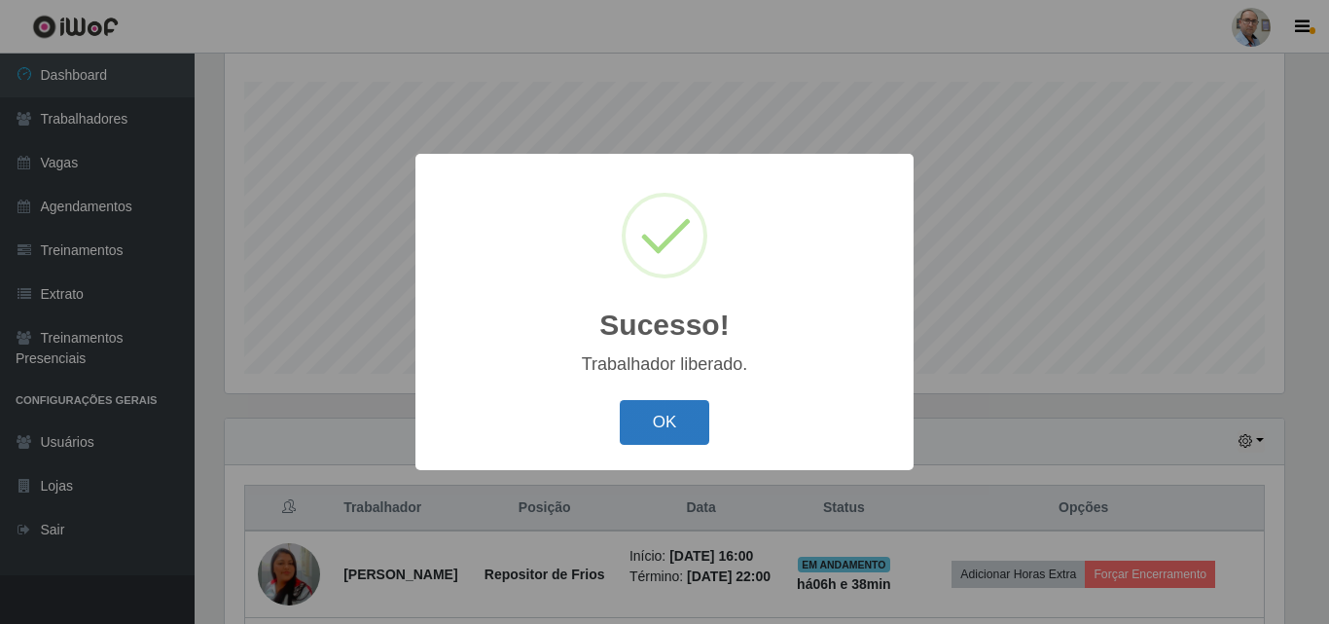
click at [667, 423] on button "OK" at bounding box center [665, 423] width 90 height 46
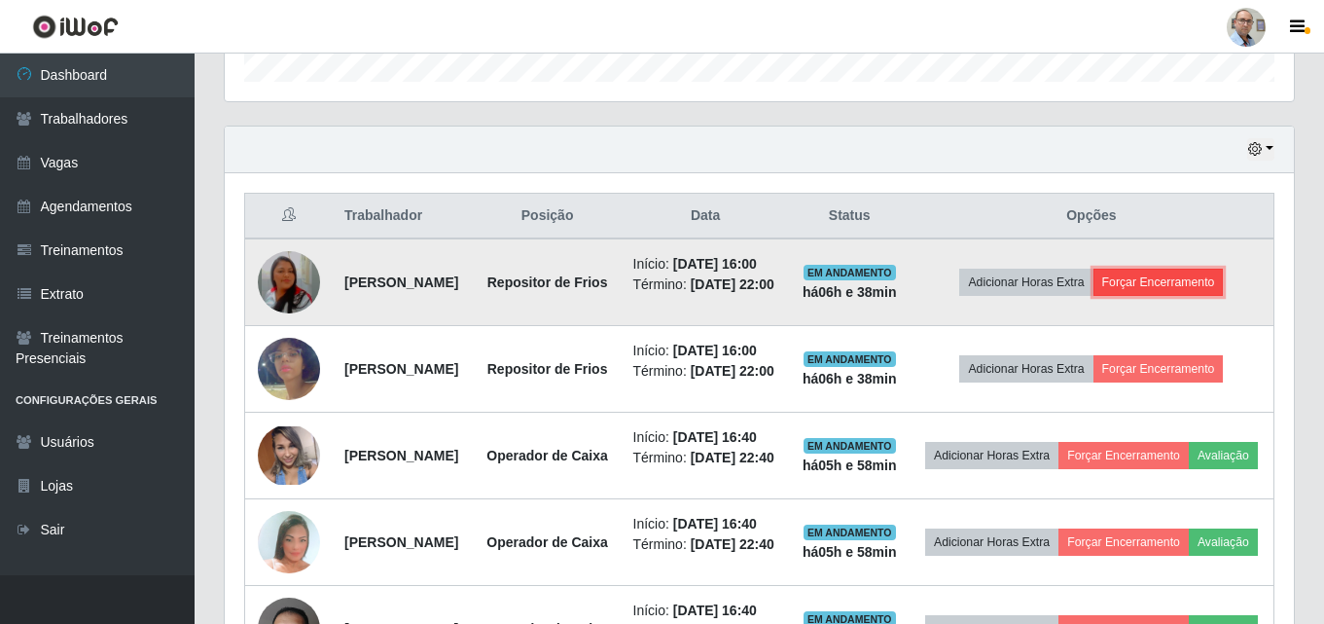
click at [1193, 296] on button "Forçar Encerramento" at bounding box center [1159, 282] width 130 height 27
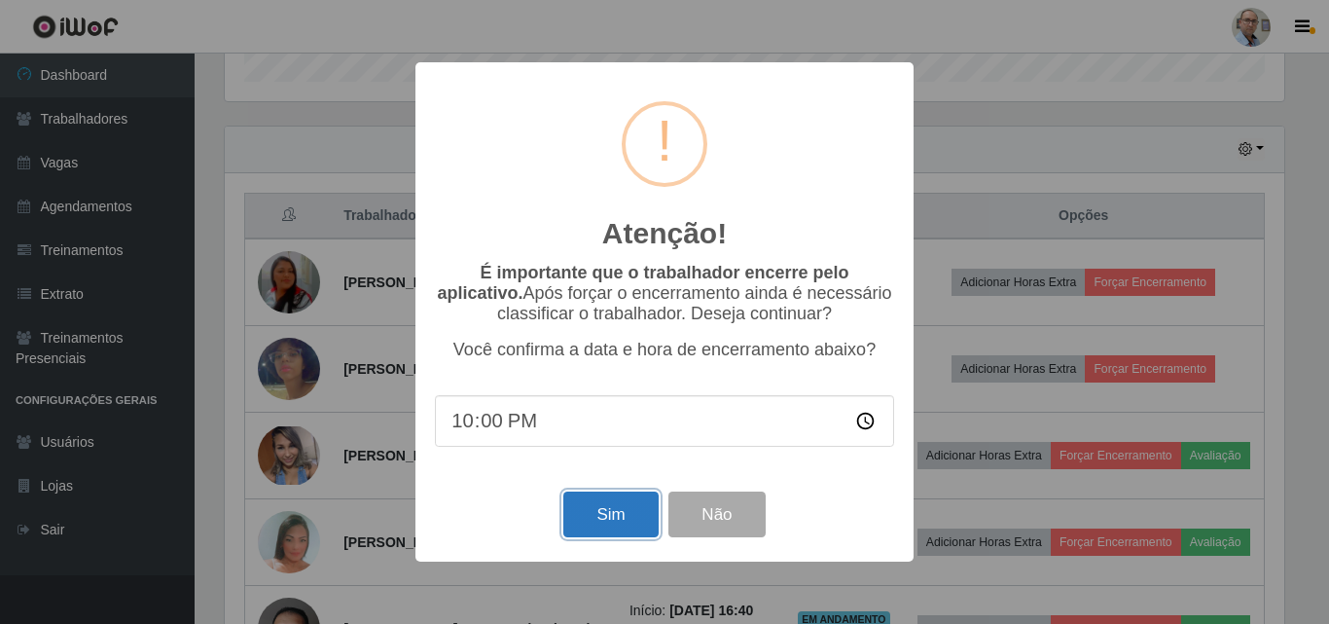
click at [592, 524] on button "Sim" at bounding box center [610, 514] width 94 height 46
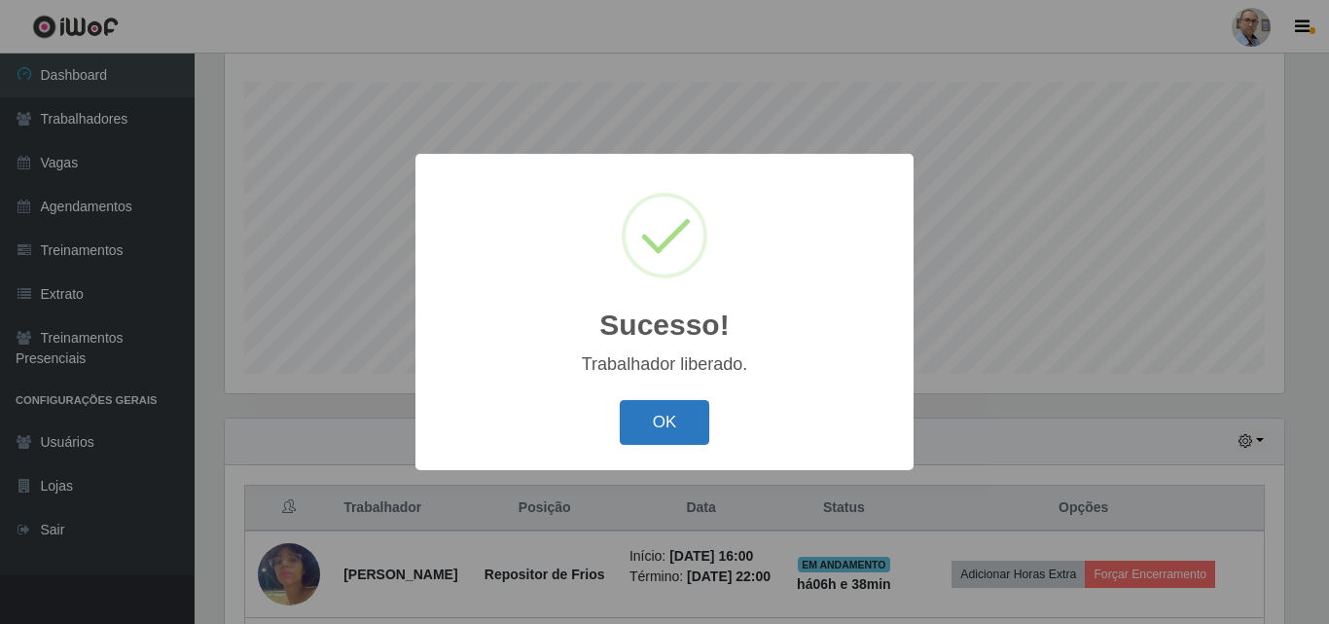
click at [638, 411] on button "OK" at bounding box center [665, 423] width 90 height 46
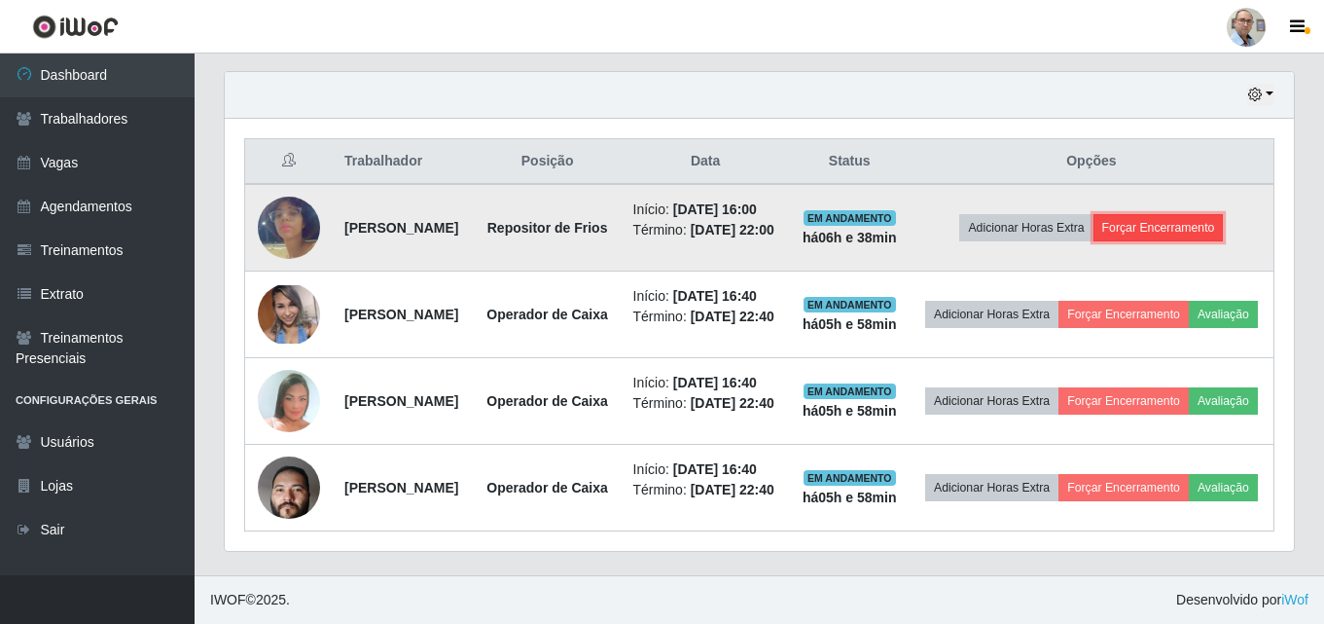
click at [1187, 214] on button "Forçar Encerramento" at bounding box center [1159, 227] width 130 height 27
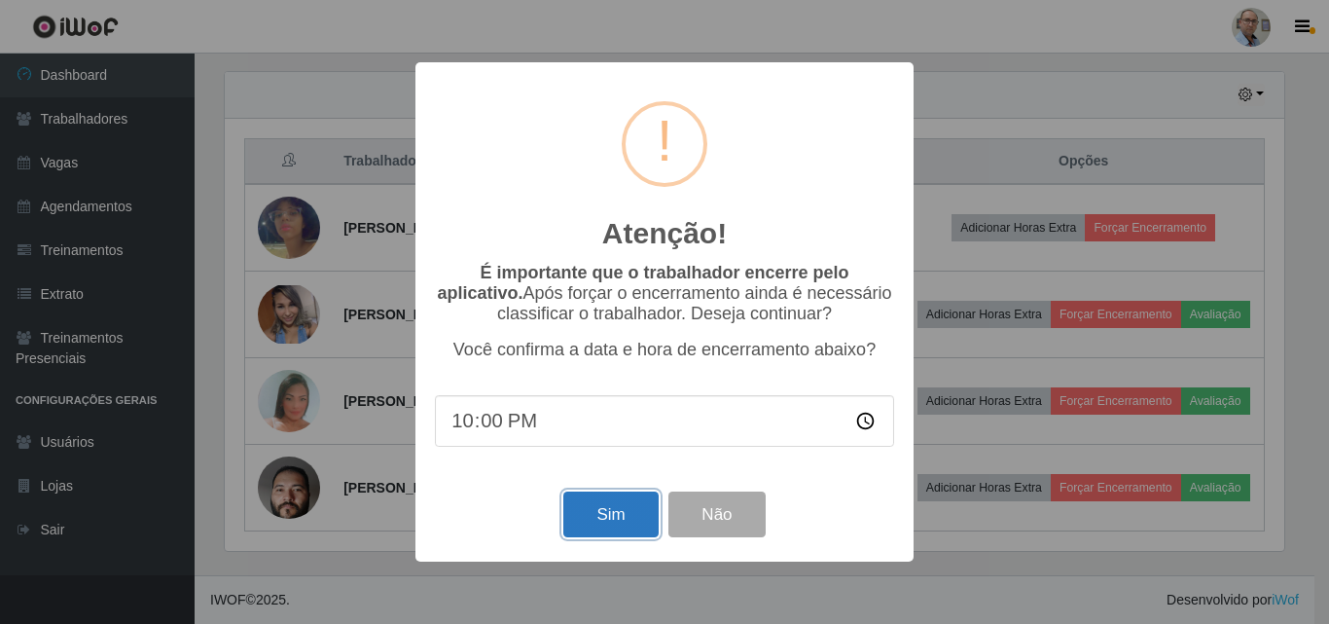
click at [595, 509] on button "Sim" at bounding box center [610, 514] width 94 height 46
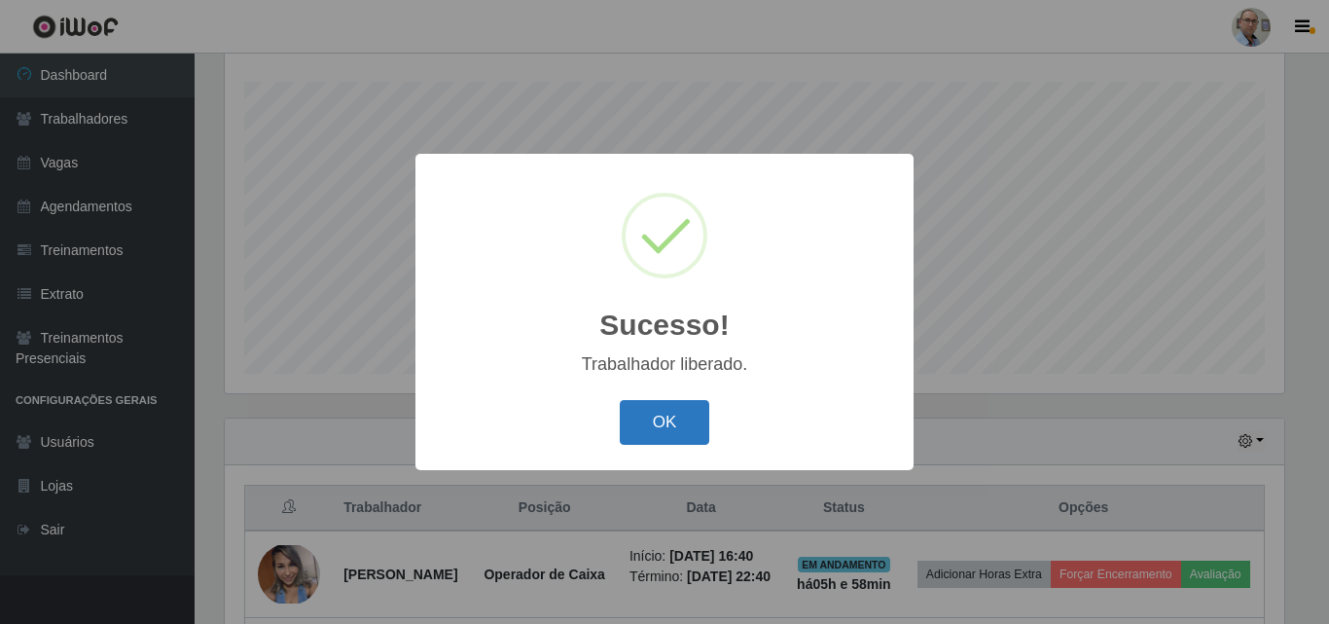
click at [655, 417] on button "OK" at bounding box center [665, 423] width 90 height 46
